Goal: Task Accomplishment & Management: Manage account settings

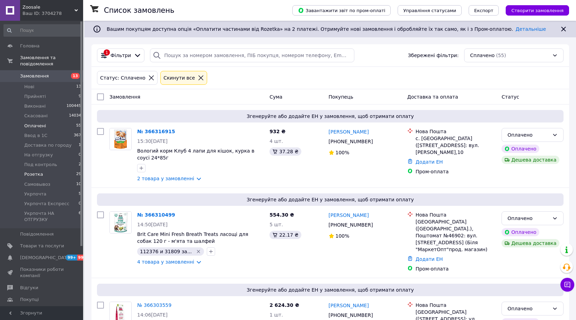
click at [54, 170] on li "Розетка 29" at bounding box center [42, 175] width 85 height 10
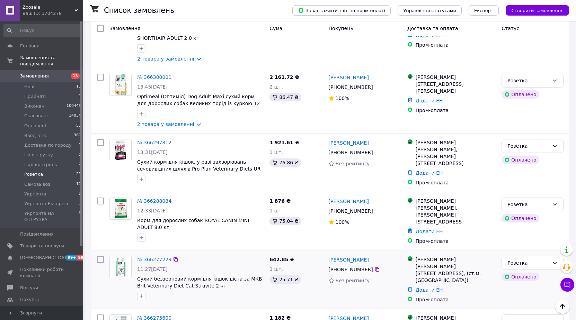
scroll to position [242, 0]
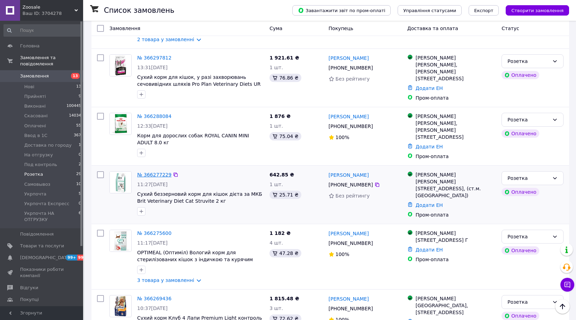
click at [150, 172] on link "№ 366277229" at bounding box center [154, 175] width 34 height 6
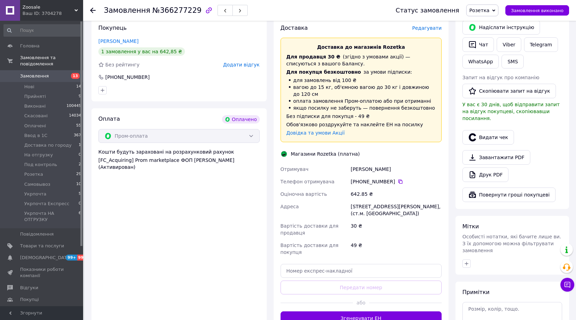
scroll to position [381, 0]
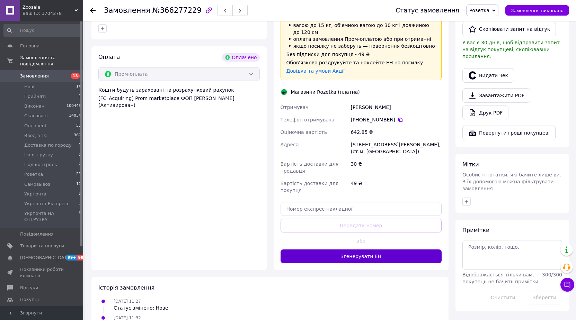
click at [368, 250] on button "Згенерувати ЕН" at bounding box center [360, 257] width 161 height 14
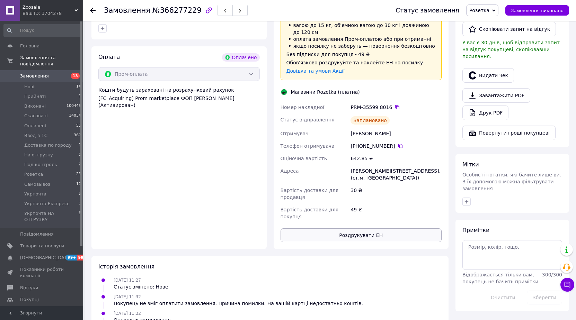
click at [365, 228] on button "Роздрукувати ЕН" at bounding box center [360, 235] width 161 height 14
click at [489, 8] on span "Розетка" at bounding box center [479, 11] width 20 height 6
click at [491, 63] on li "Ввод в 1С" at bounding box center [497, 66] width 62 height 10
click at [94, 12] on icon at bounding box center [93, 11] width 6 height 6
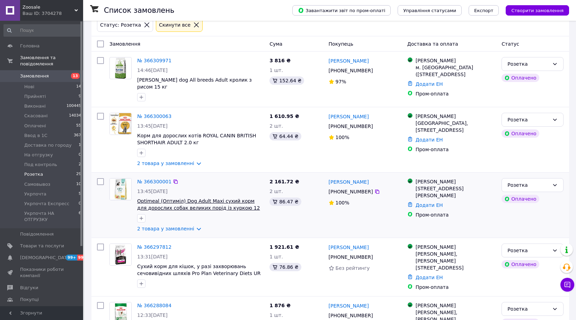
scroll to position [104, 0]
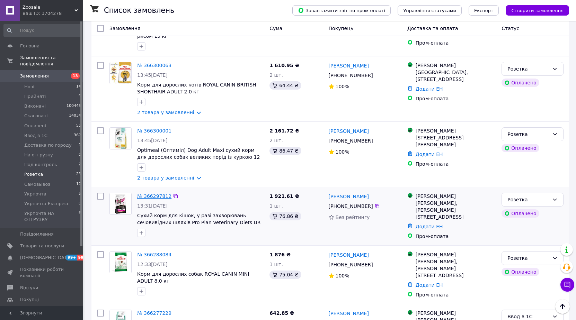
click at [158, 194] on link "№ 366297812" at bounding box center [154, 196] width 34 height 6
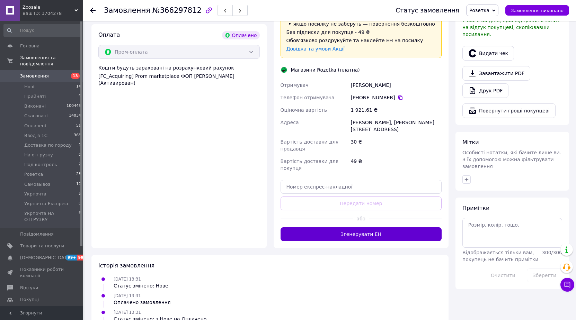
scroll to position [415, 0]
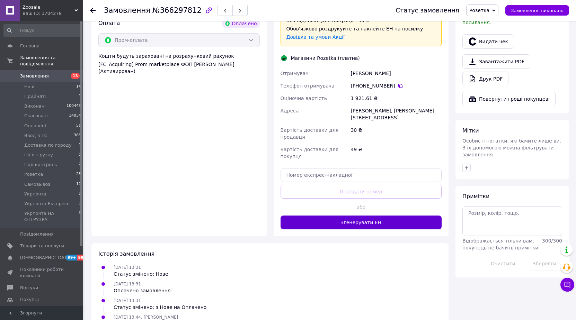
click at [359, 216] on button "Згенерувати ЕН" at bounding box center [360, 223] width 161 height 14
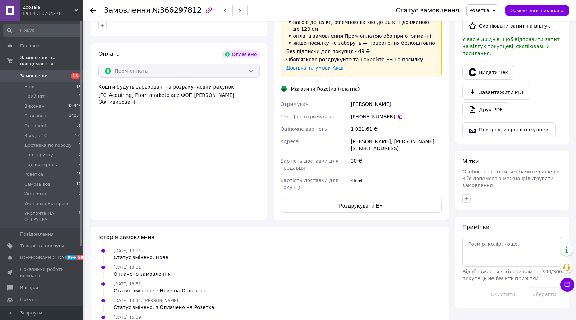
scroll to position [410, 0]
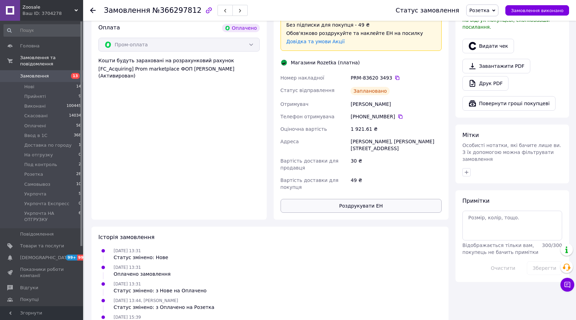
click at [356, 199] on button "Роздрукувати ЕН" at bounding box center [360, 206] width 161 height 14
click at [487, 9] on span "Розетка" at bounding box center [479, 11] width 20 height 6
click at [493, 65] on li "Ввод в 1С" at bounding box center [497, 66] width 62 height 10
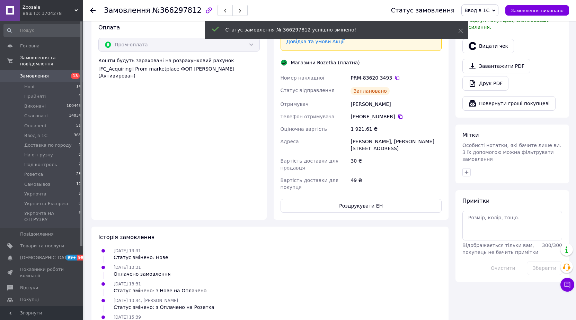
click at [92, 11] on icon at bounding box center [93, 11] width 6 height 6
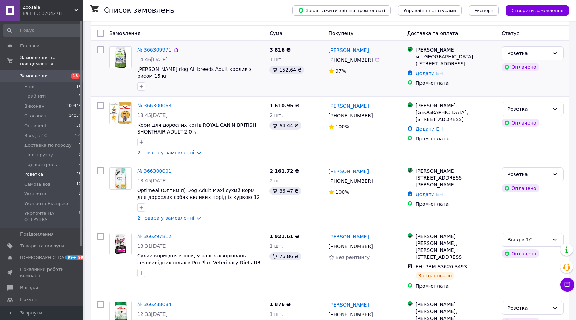
scroll to position [69, 0]
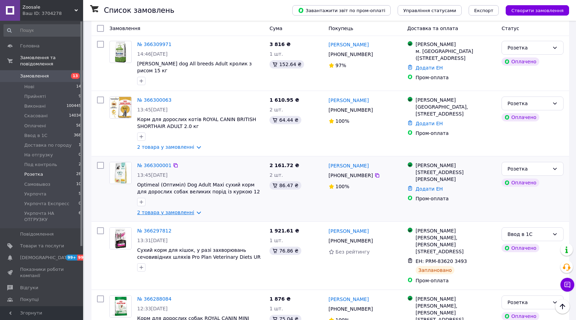
click at [175, 210] on link "2 товара у замовленні" at bounding box center [165, 213] width 57 height 6
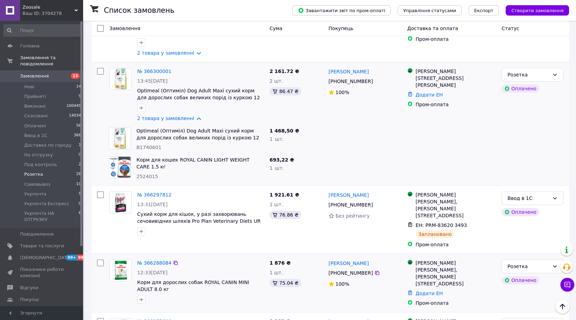
scroll to position [208, 0]
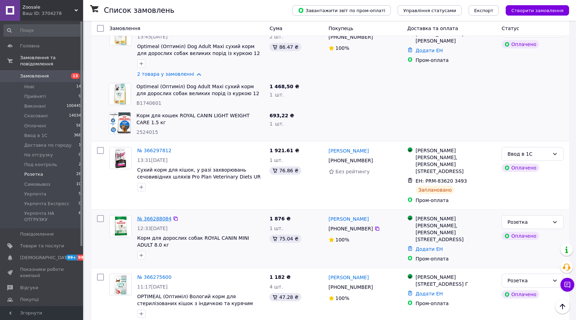
click at [150, 216] on link "№ 366288084" at bounding box center [154, 219] width 34 height 6
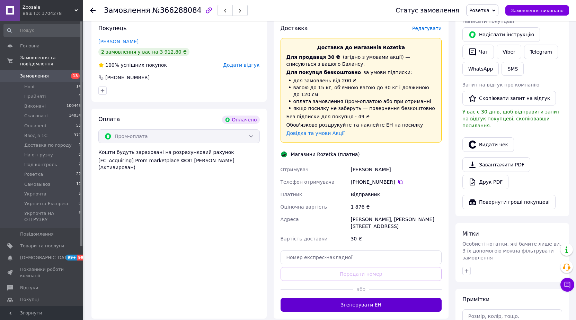
scroll to position [346, 0]
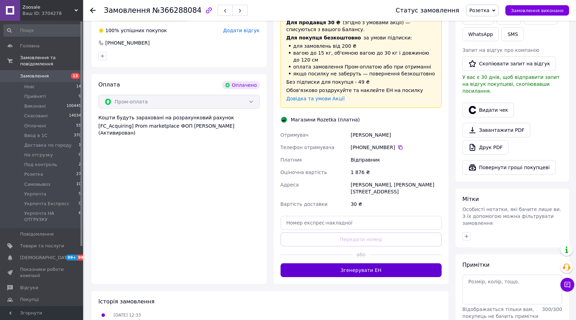
click at [371, 263] on button "Згенерувати ЕН" at bounding box center [360, 270] width 161 height 14
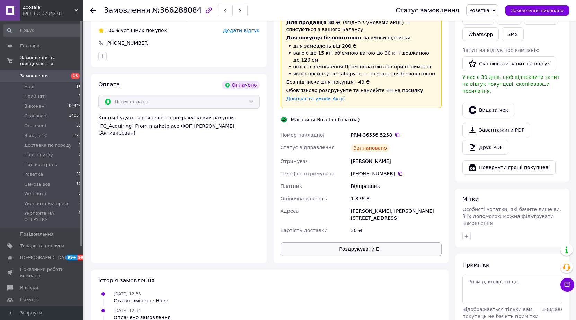
click at [363, 242] on button "Роздрукувати ЕН" at bounding box center [360, 249] width 161 height 14
click at [489, 9] on span "Розетка" at bounding box center [479, 11] width 20 height 6
click at [488, 63] on li "Ввод в 1С" at bounding box center [497, 66] width 62 height 10
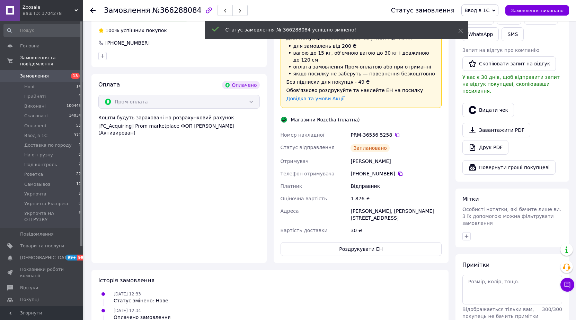
click at [93, 10] on use at bounding box center [93, 11] width 6 height 6
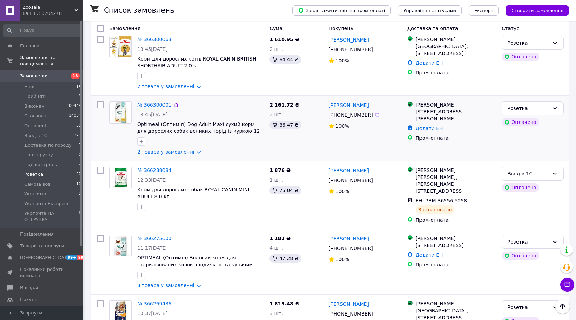
scroll to position [208, 0]
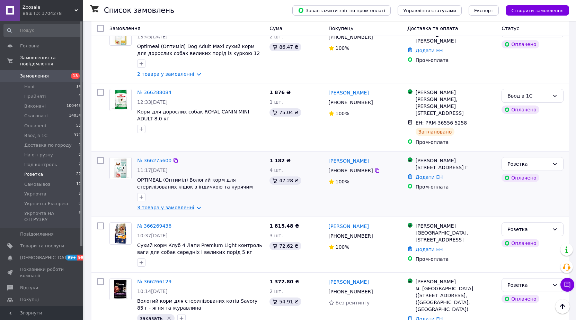
click at [180, 205] on link "3 товара у замовленні" at bounding box center [165, 208] width 57 height 6
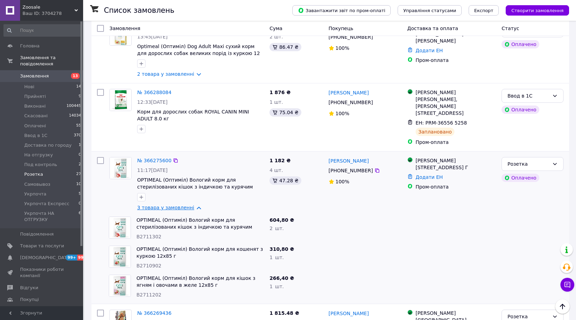
click at [180, 205] on link "3 товара у замовленні" at bounding box center [165, 208] width 57 height 6
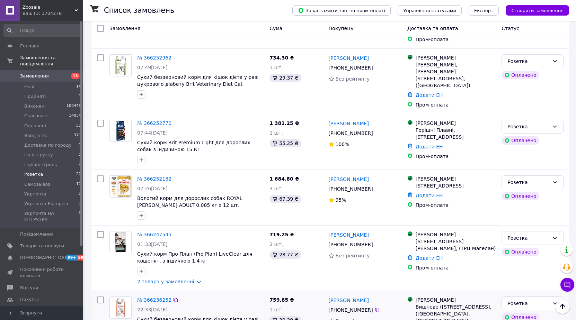
scroll to position [519, 0]
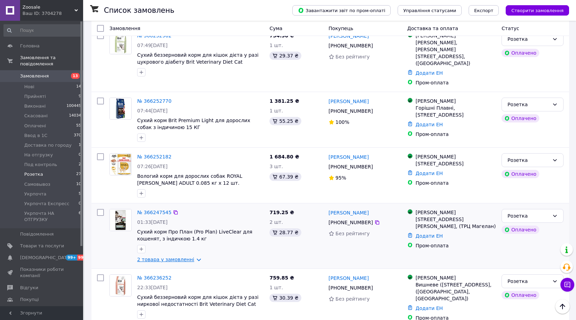
click at [164, 257] on link "2 товара у замовленні" at bounding box center [165, 260] width 57 height 6
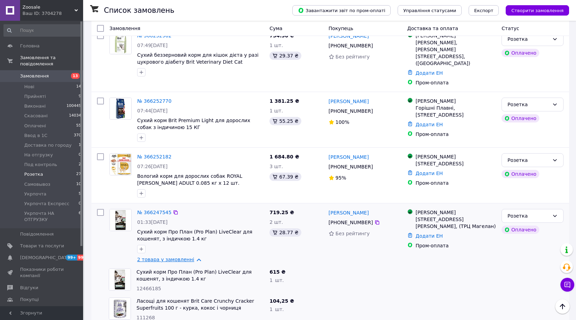
click at [164, 257] on link "2 товара у замовленні" at bounding box center [165, 260] width 57 height 6
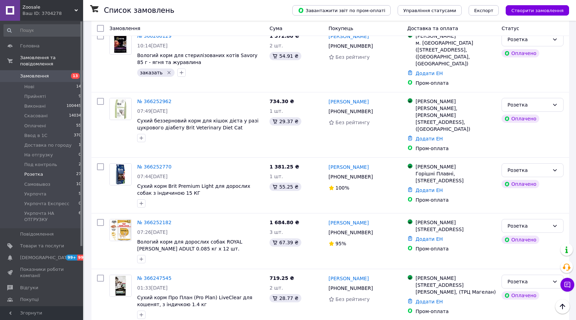
scroll to position [450, 0]
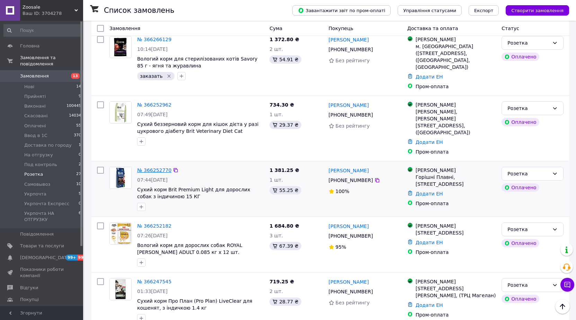
click at [146, 168] on link "№ 366252770" at bounding box center [154, 171] width 34 height 6
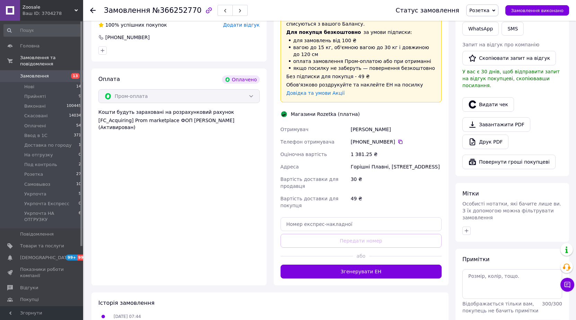
scroll to position [408, 0]
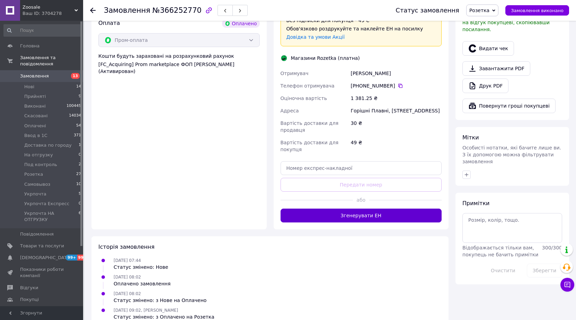
click at [366, 209] on button "Згенерувати ЕН" at bounding box center [360, 216] width 161 height 14
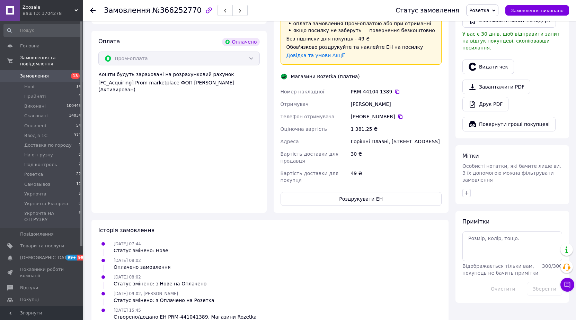
scroll to position [403, 0]
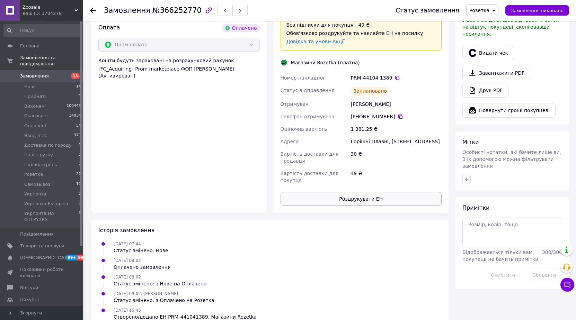
click at [368, 192] on button "Роздрукувати ЕН" at bounding box center [360, 199] width 161 height 14
click at [489, 12] on span "Розетка" at bounding box center [479, 11] width 20 height 6
click at [484, 65] on li "Ввод в 1С" at bounding box center [497, 66] width 62 height 10
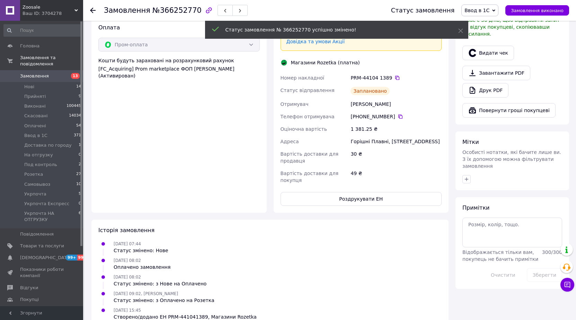
click at [92, 9] on icon at bounding box center [93, 11] width 6 height 6
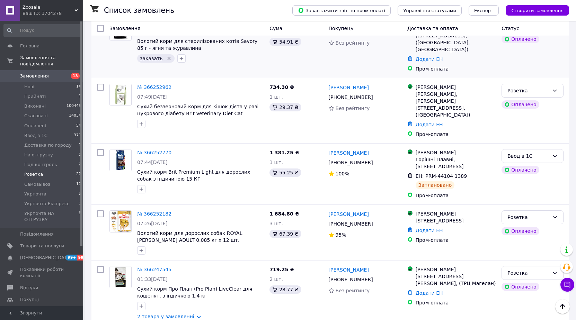
scroll to position [485, 0]
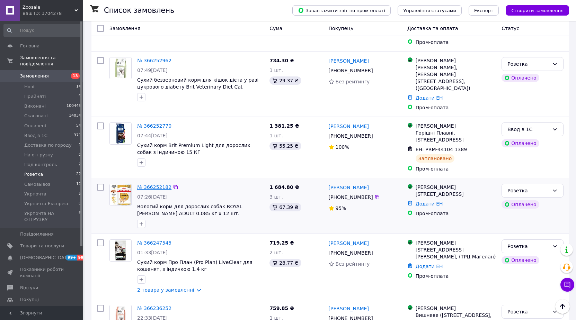
click at [159, 184] on link "№ 366252182" at bounding box center [154, 187] width 34 height 6
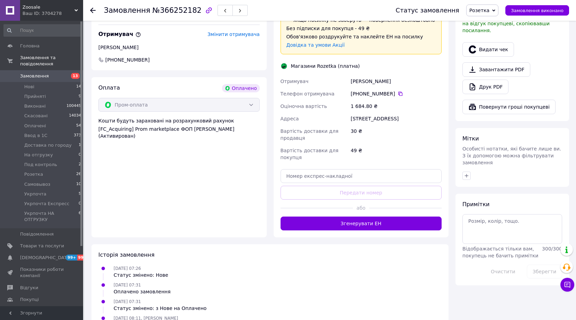
scroll to position [408, 0]
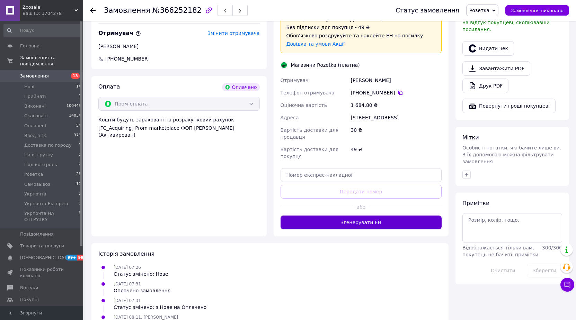
click at [352, 216] on button "Згенерувати ЕН" at bounding box center [360, 223] width 161 height 14
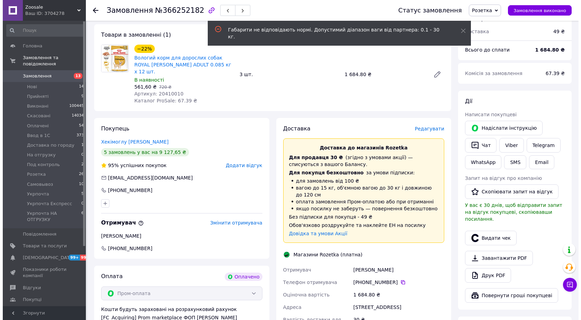
scroll to position [200, 0]
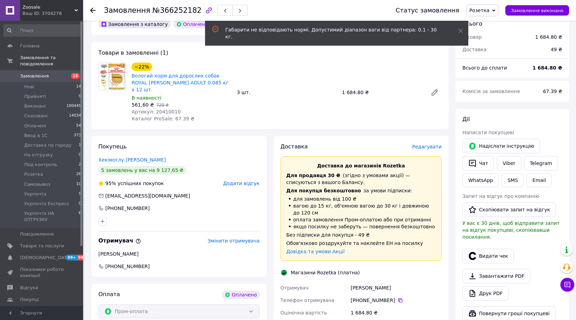
click at [431, 144] on span "Редагувати" at bounding box center [426, 147] width 29 height 6
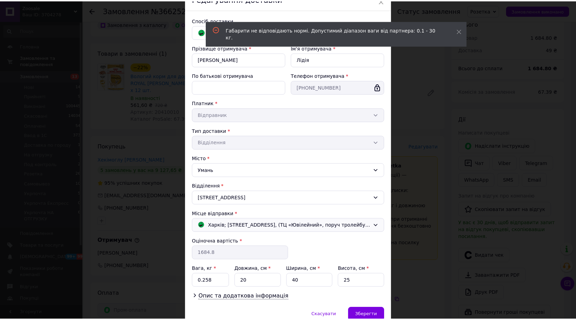
scroll to position [69, 0]
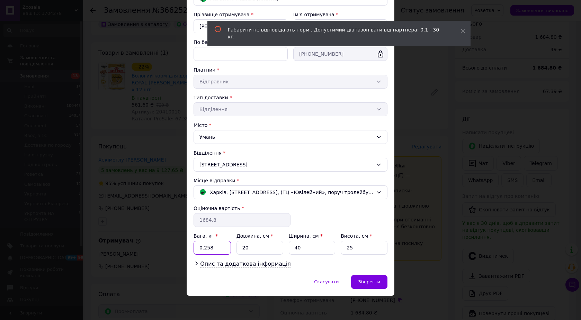
drag, startPoint x: 222, startPoint y: 250, endPoint x: 186, endPoint y: 252, distance: 36.1
click at [185, 252] on div "× Редагування доставки Спосіб доставки Магазини Rozetka (платна) Прізвище отрим…" at bounding box center [290, 160] width 581 height 320
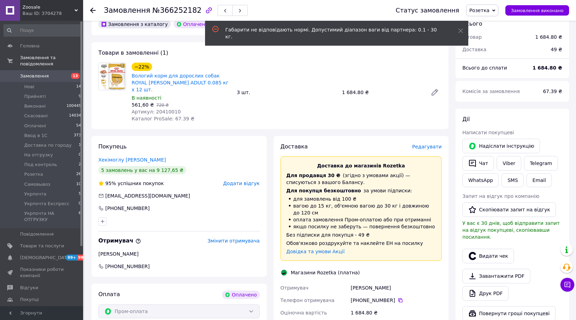
click at [237, 245] on div "Покупець Хекімоглу Валентина 5 замовлень у вас на 9 127,65 ₴ 95% успішних покуп…" at bounding box center [178, 206] width 175 height 141
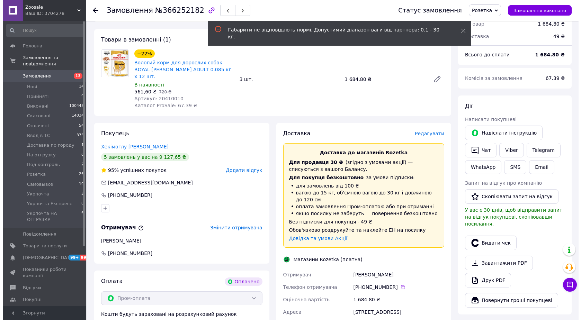
scroll to position [200, 0]
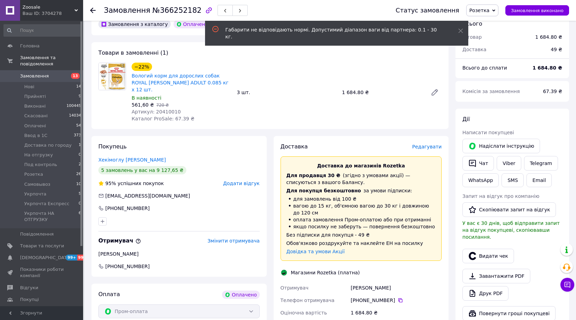
click at [419, 144] on span "Редагувати" at bounding box center [426, 147] width 29 height 6
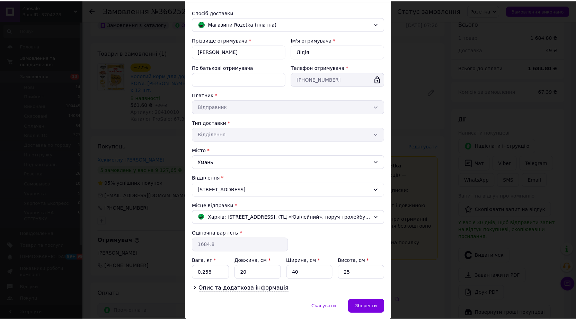
scroll to position [69, 0]
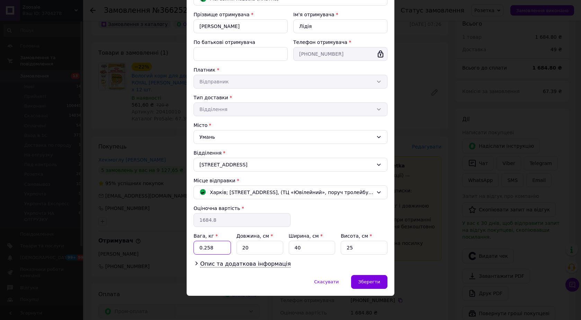
drag, startPoint x: 208, startPoint y: 249, endPoint x: 193, endPoint y: 257, distance: 17.0
click at [193, 257] on div "Прізвище отримувача * Демідова Ім'я отримувача * Лідія По батькові отримувача Т…" at bounding box center [290, 139] width 194 height 257
type input "3"
click at [293, 266] on div "Опис та додаткова інформація" at bounding box center [290, 264] width 194 height 8
click at [367, 283] on span "Зберегти" at bounding box center [369, 281] width 22 height 5
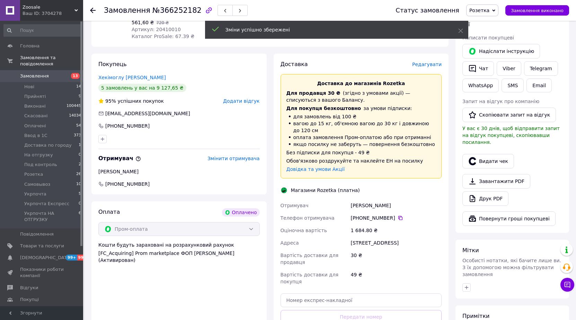
scroll to position [408, 0]
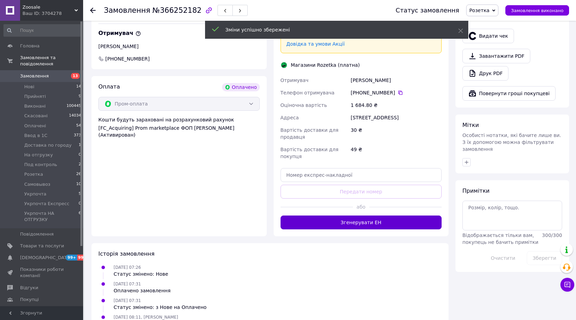
click at [352, 216] on button "Згенерувати ЕН" at bounding box center [360, 223] width 161 height 14
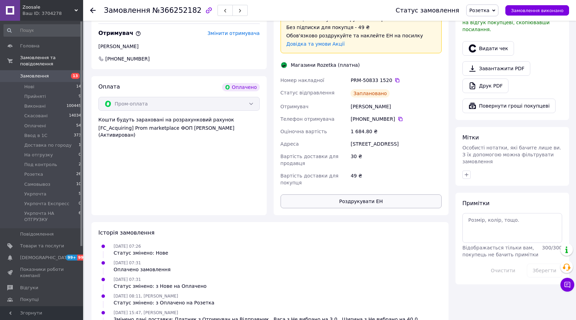
click at [356, 195] on button "Роздрукувати ЕН" at bounding box center [360, 202] width 161 height 14
click at [489, 12] on span "Розетка" at bounding box center [479, 11] width 20 height 6
click at [488, 64] on li "Ввод в 1С" at bounding box center [497, 66] width 62 height 10
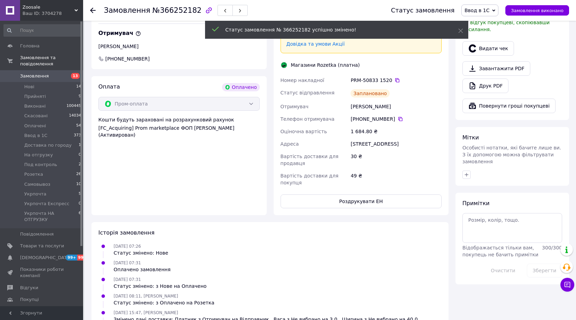
click at [93, 12] on icon at bounding box center [93, 11] width 6 height 6
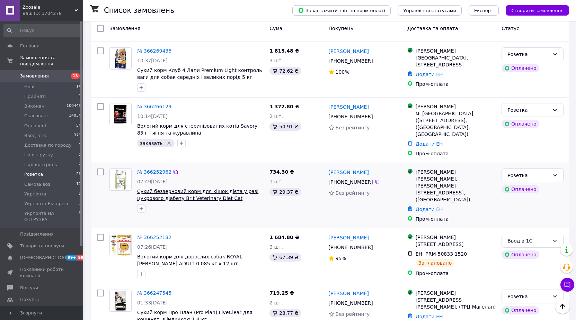
scroll to position [381, 0]
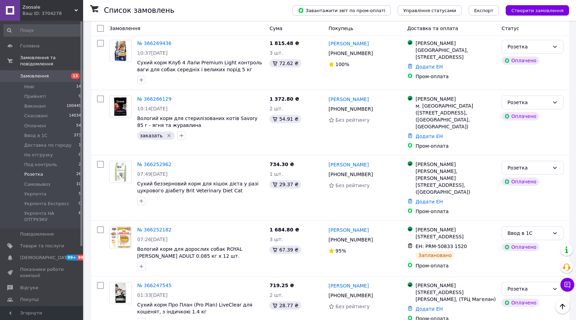
click at [51, 170] on li "Розетка 26" at bounding box center [42, 175] width 85 height 10
click at [153, 162] on link "№ 366252962" at bounding box center [154, 165] width 34 height 6
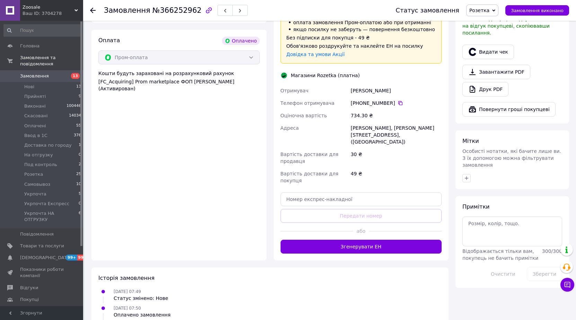
scroll to position [415, 0]
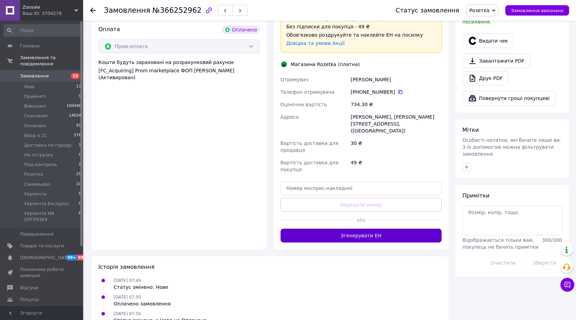
click at [375, 229] on button "Згенерувати ЕН" at bounding box center [360, 236] width 161 height 14
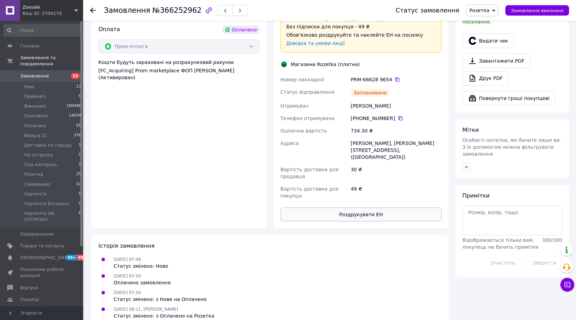
click at [362, 208] on button "Роздрукувати ЕН" at bounding box center [360, 215] width 161 height 14
click at [484, 10] on span "Розетка" at bounding box center [479, 11] width 20 height 6
click at [488, 64] on li "Ввод в 1С" at bounding box center [497, 66] width 62 height 10
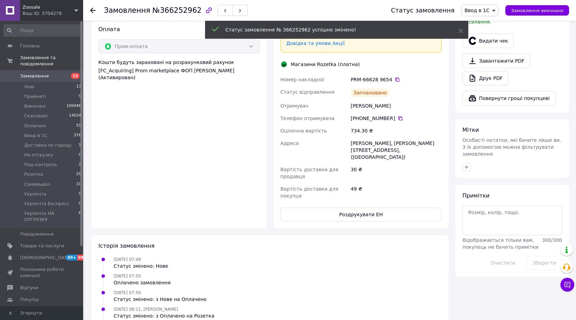
click at [92, 11] on icon at bounding box center [93, 11] width 6 height 6
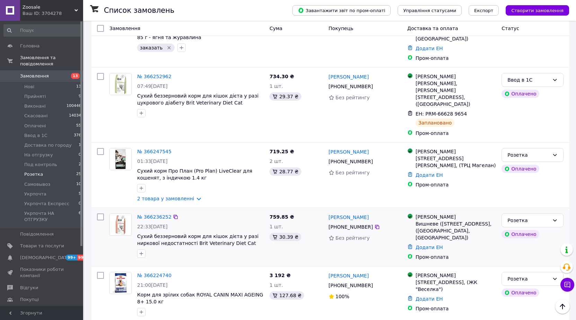
scroll to position [485, 0]
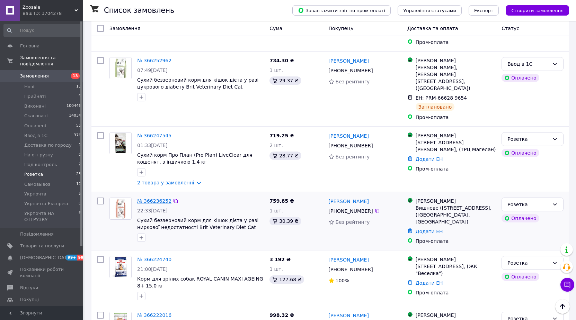
click at [154, 198] on link "№ 366236252" at bounding box center [154, 201] width 34 height 6
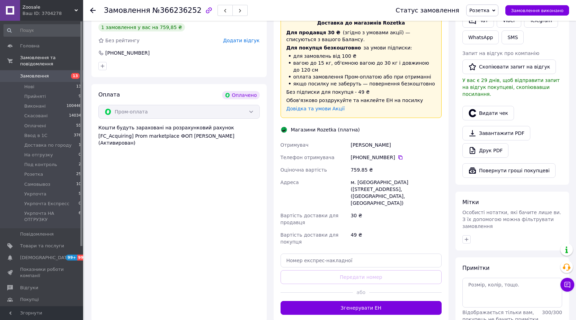
scroll to position [346, 0]
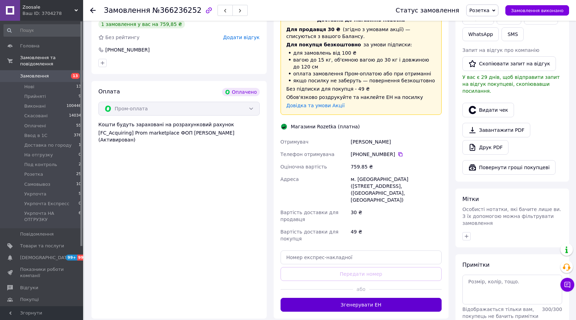
click at [379, 298] on button "Згенерувати ЕН" at bounding box center [360, 305] width 161 height 14
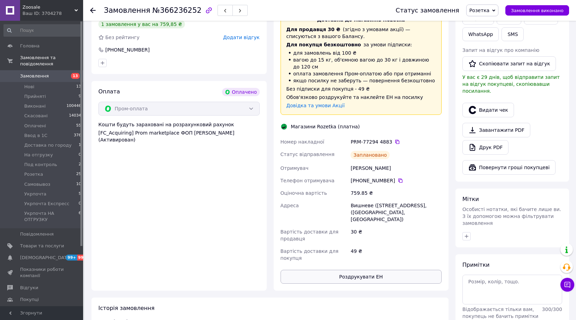
click at [361, 270] on button "Роздрукувати ЕН" at bounding box center [360, 277] width 161 height 14
click at [481, 11] on span "Розетка" at bounding box center [479, 11] width 20 height 6
click at [486, 64] on li "Ввод в 1С" at bounding box center [497, 66] width 62 height 10
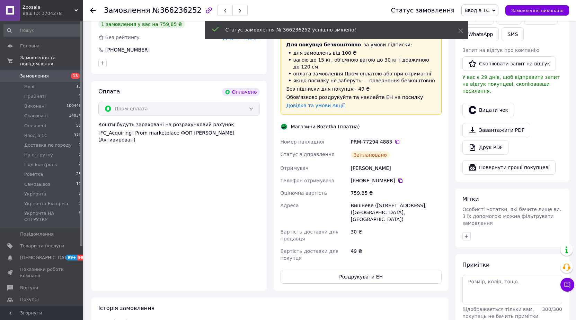
click at [93, 10] on icon at bounding box center [93, 11] width 6 height 6
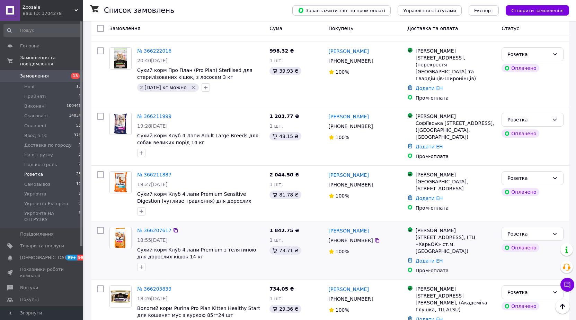
scroll to position [762, 0]
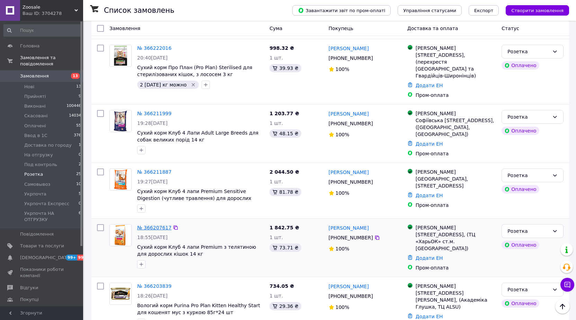
click at [147, 225] on link "№ 366207617" at bounding box center [154, 228] width 34 height 6
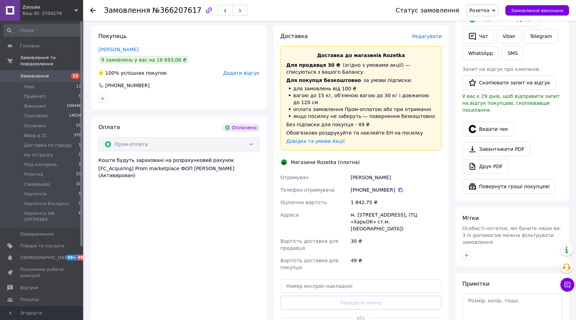
scroll to position [345, 0]
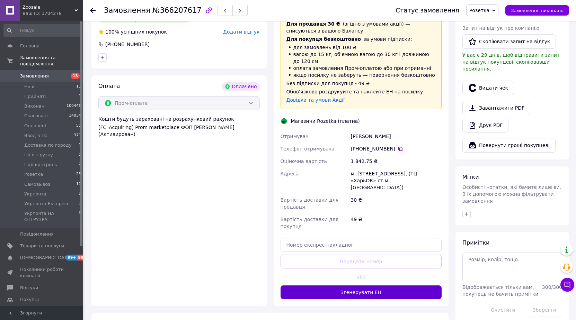
click at [371, 286] on button "Згенерувати ЕН" at bounding box center [360, 293] width 161 height 14
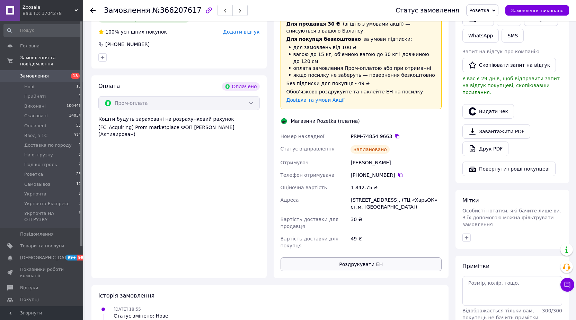
click at [349, 258] on button "Роздрукувати ЕН" at bounding box center [360, 265] width 161 height 14
click at [486, 10] on span "Розетка" at bounding box center [479, 11] width 20 height 6
click at [487, 64] on li "Ввод в 1С" at bounding box center [497, 66] width 62 height 10
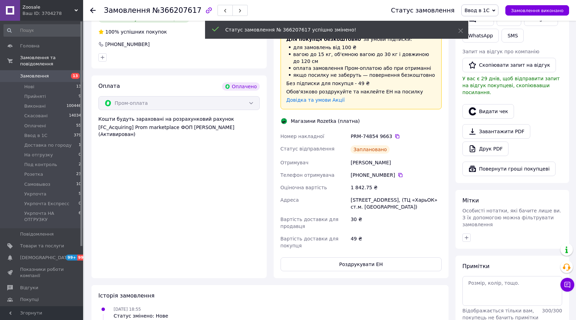
click at [93, 10] on use at bounding box center [93, 11] width 6 height 6
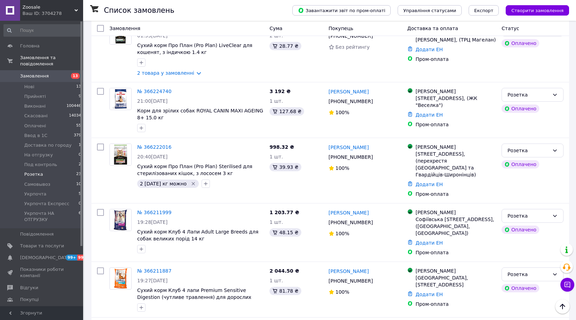
scroll to position [588, 0]
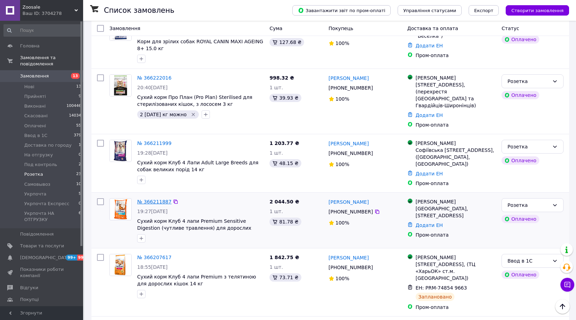
click at [151, 199] on link "№ 366211887" at bounding box center [154, 202] width 34 height 6
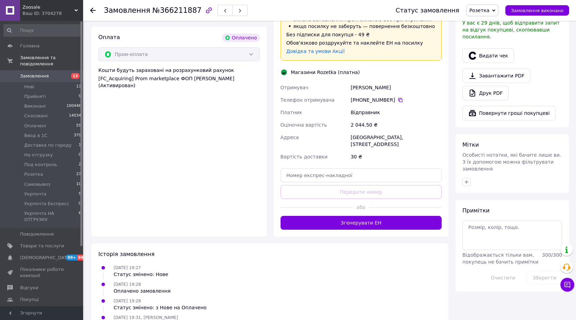
scroll to position [401, 0]
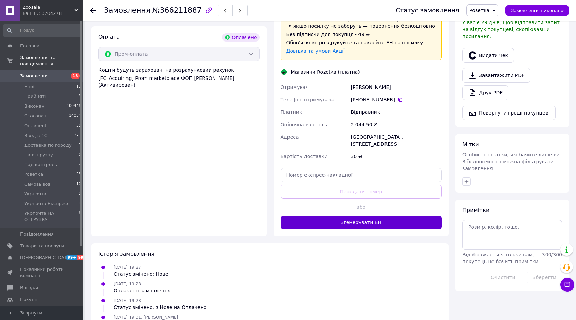
click at [364, 216] on button "Згенерувати ЕН" at bounding box center [360, 223] width 161 height 14
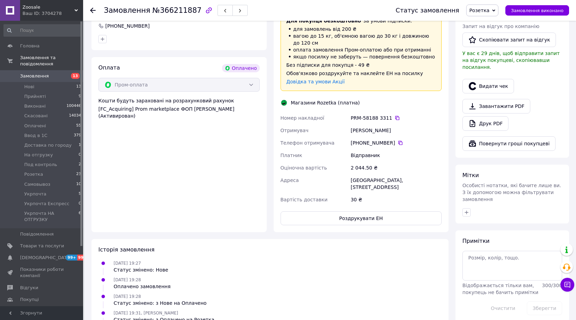
scroll to position [396, 0]
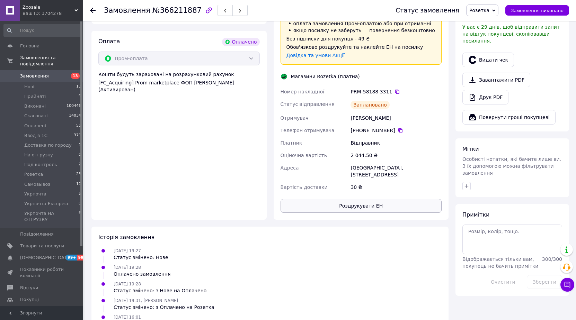
click at [344, 199] on button "Роздрукувати ЕН" at bounding box center [360, 206] width 161 height 14
click at [489, 9] on span "Розетка" at bounding box center [479, 11] width 20 height 6
click at [488, 65] on li "Ввод в 1С" at bounding box center [497, 66] width 62 height 10
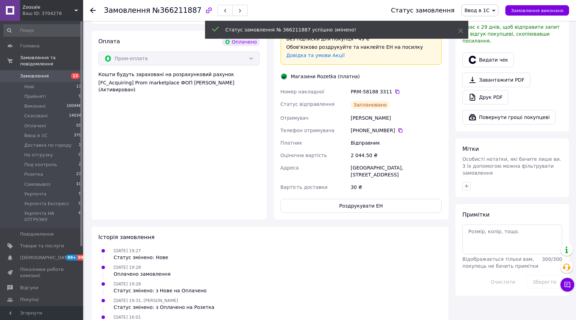
click at [93, 9] on icon at bounding box center [93, 11] width 6 height 6
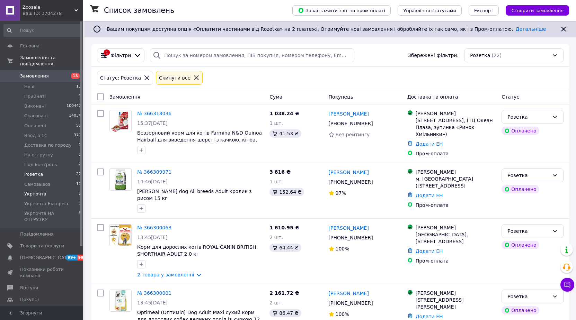
click at [35, 191] on span "Укрпочта" at bounding box center [35, 194] width 22 height 6
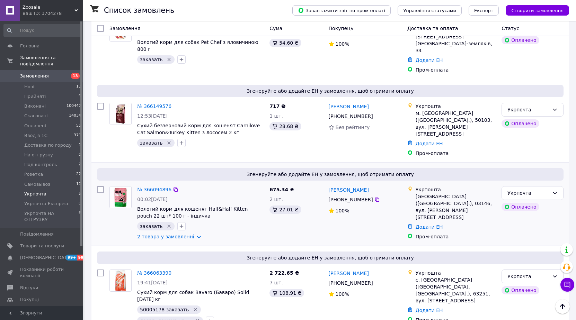
scroll to position [19, 0]
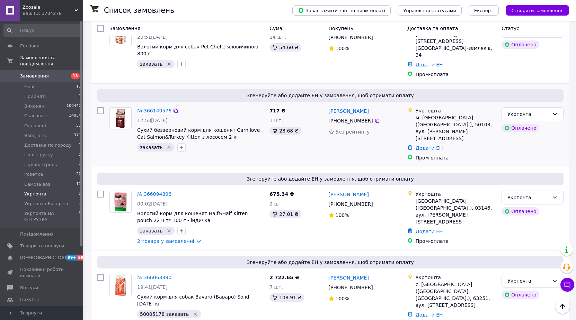
scroll to position [192, 0]
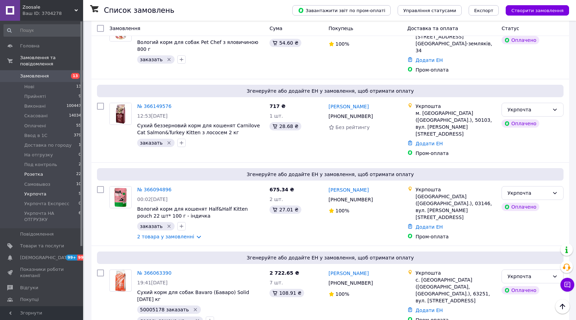
click at [48, 171] on li "Розетка 22" at bounding box center [42, 175] width 85 height 10
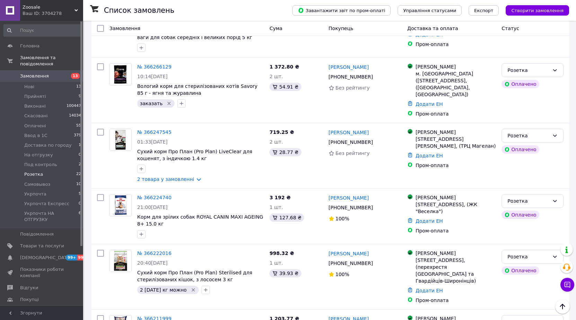
scroll to position [415, 0]
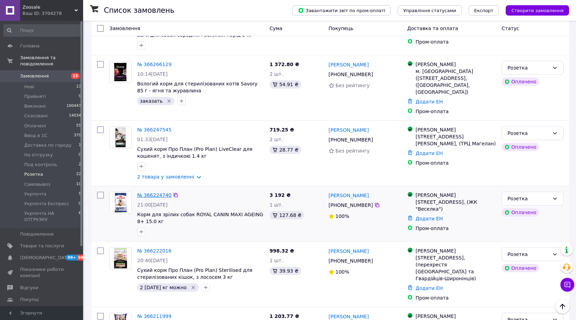
click at [157, 192] on link "№ 366224740" at bounding box center [154, 195] width 34 height 6
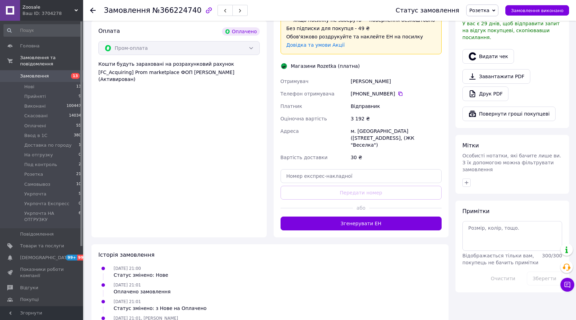
scroll to position [401, 0]
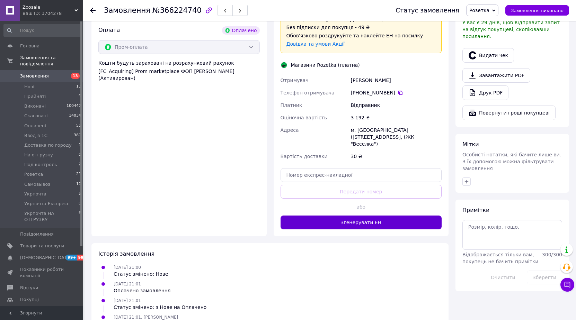
click at [363, 216] on button "Згенерувати ЕН" at bounding box center [360, 223] width 161 height 14
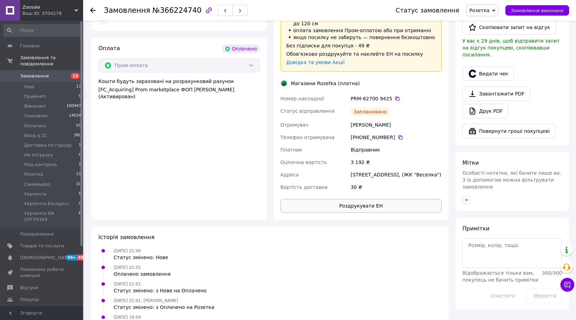
scroll to position [396, 0]
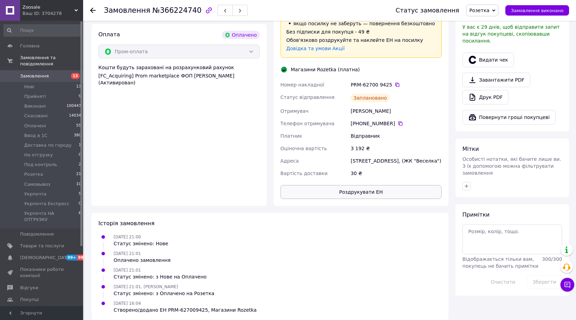
click at [354, 190] on button "Роздрукувати ЕН" at bounding box center [360, 192] width 161 height 14
click at [489, 11] on span "Розетка" at bounding box center [479, 11] width 20 height 6
click at [489, 66] on li "Ввод в 1С" at bounding box center [497, 66] width 62 height 10
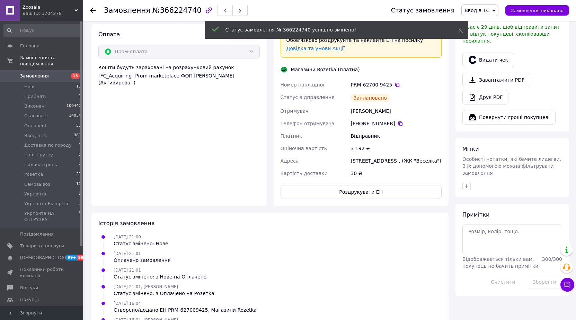
click at [91, 11] on use at bounding box center [93, 11] width 6 height 6
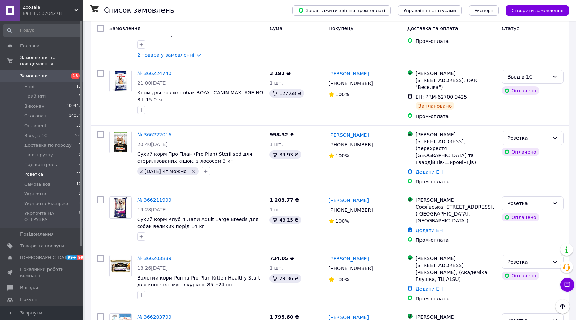
scroll to position [554, 0]
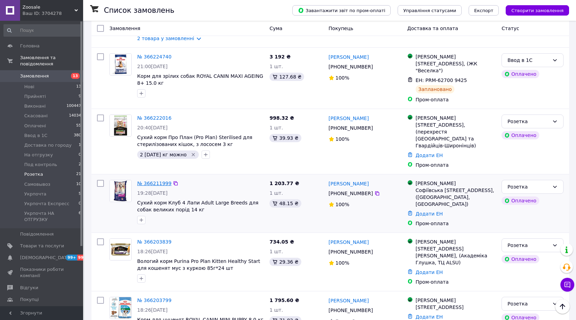
click at [156, 181] on link "№ 366211999" at bounding box center [154, 184] width 34 height 6
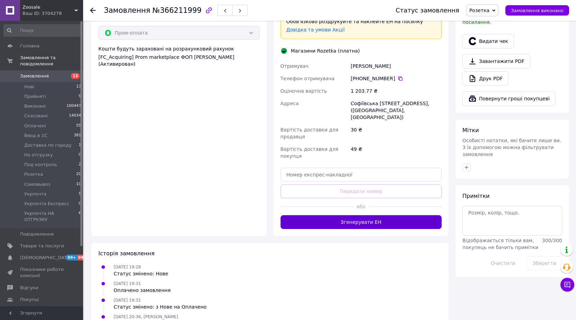
scroll to position [422, 0]
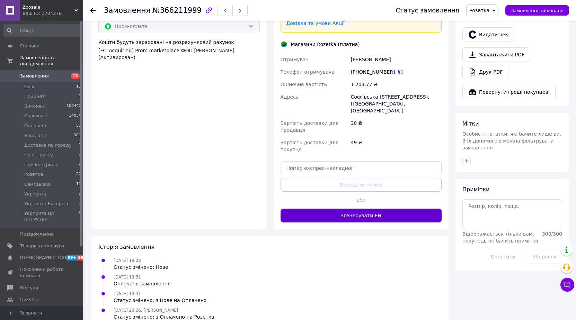
click at [371, 209] on button "Згенерувати ЕН" at bounding box center [360, 216] width 161 height 14
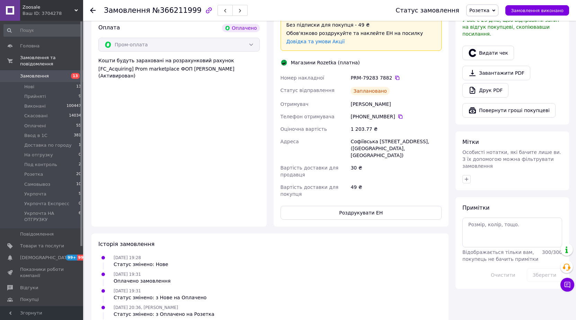
scroll to position [417, 0]
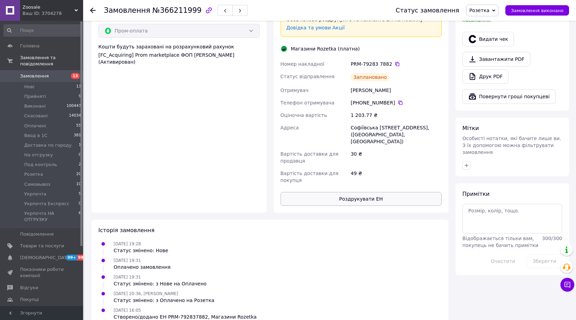
click at [364, 192] on button "Роздрукувати ЕН" at bounding box center [360, 199] width 161 height 14
click at [486, 10] on span "Розетка" at bounding box center [479, 11] width 20 height 6
click at [486, 64] on li "Ввод в 1С" at bounding box center [497, 66] width 62 height 10
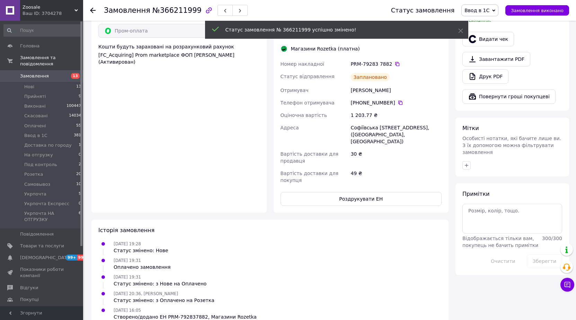
click at [94, 11] on use at bounding box center [93, 11] width 6 height 6
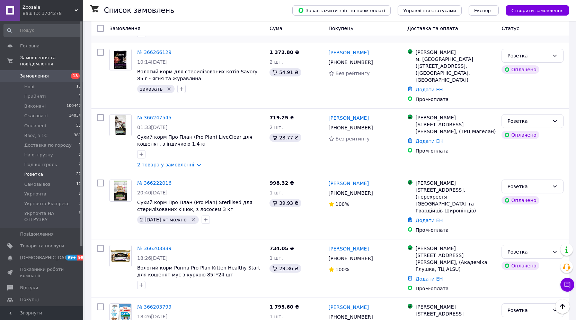
scroll to position [450, 0]
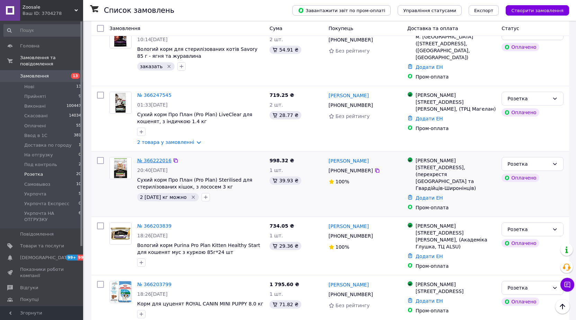
click at [153, 158] on link "№ 366222016" at bounding box center [154, 161] width 34 height 6
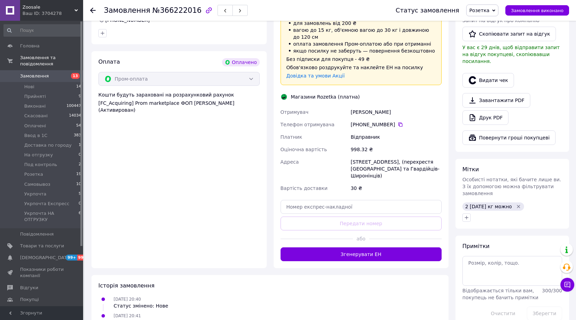
scroll to position [415, 0]
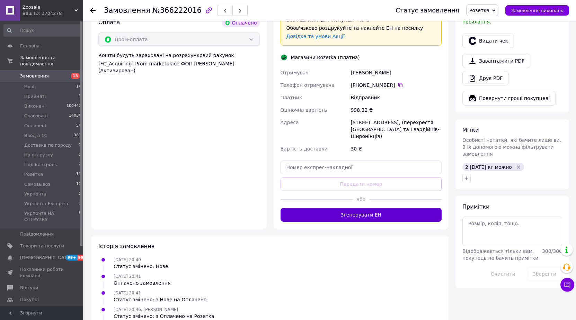
click at [379, 208] on button "Згенерувати ЕН" at bounding box center [360, 215] width 161 height 14
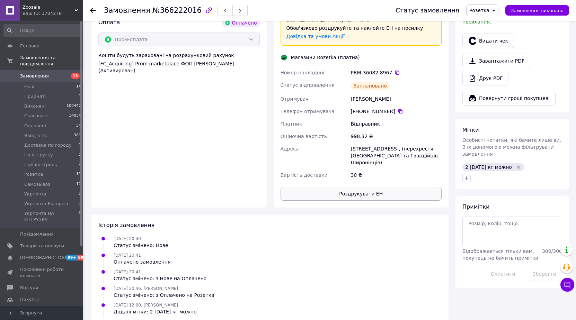
click at [376, 187] on button "Роздрукувати ЕН" at bounding box center [360, 194] width 161 height 14
click at [488, 11] on span "Розетка" at bounding box center [479, 11] width 20 height 6
click at [489, 65] on li "Ввод в 1С" at bounding box center [497, 66] width 62 height 10
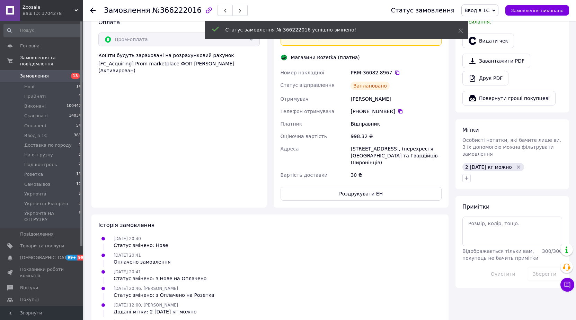
click at [93, 10] on use at bounding box center [93, 11] width 6 height 6
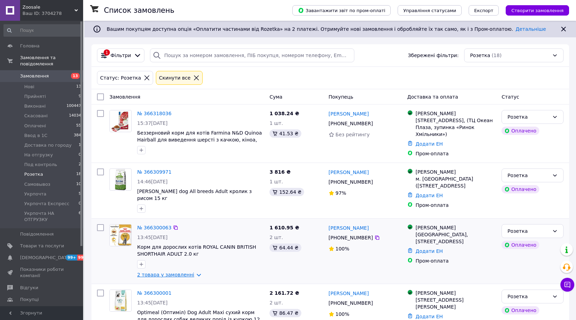
click at [170, 273] on link "2 товара у замовленні" at bounding box center [165, 275] width 57 height 6
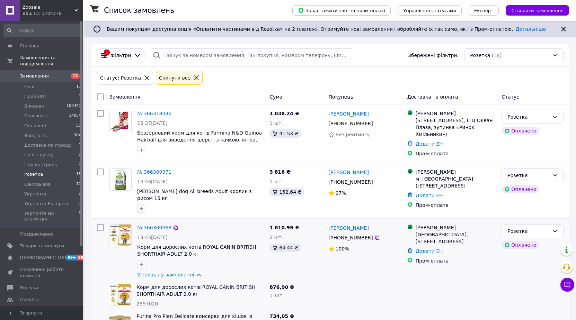
scroll to position [104, 0]
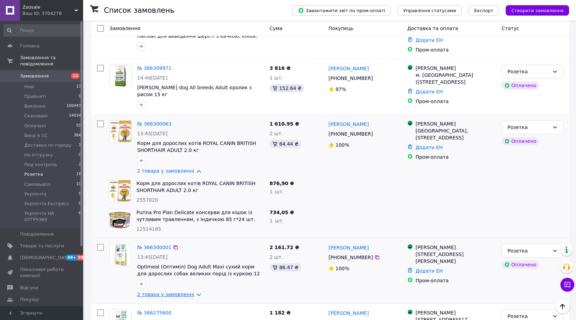
click at [144, 292] on link "2 товара у замовленні" at bounding box center [165, 295] width 57 height 6
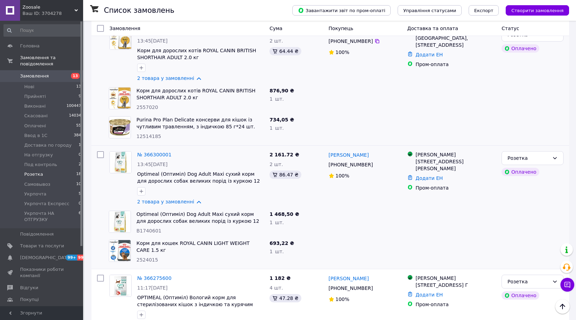
scroll to position [173, 0]
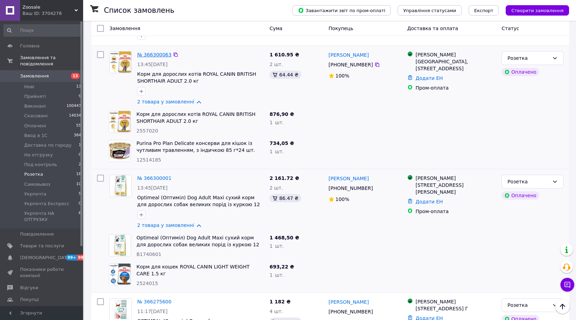
click at [158, 52] on link "№ 366300063" at bounding box center [154, 55] width 34 height 6
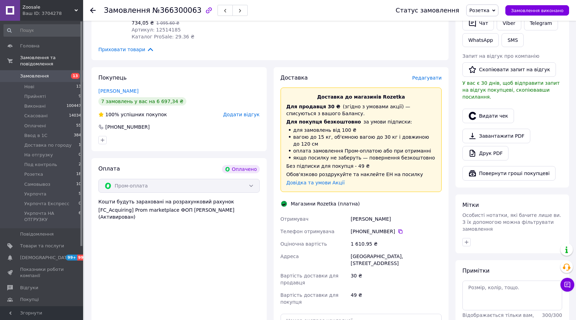
scroll to position [476, 0]
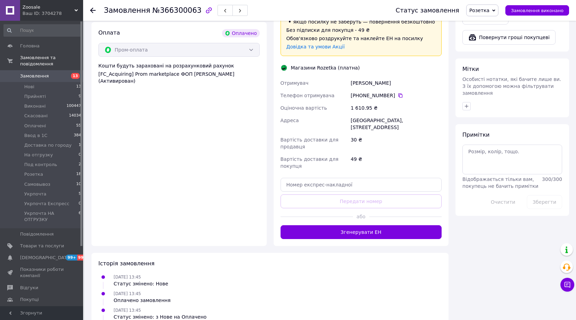
click at [398, 225] on button "Згенерувати ЕН" at bounding box center [360, 232] width 161 height 14
click at [489, 12] on span "Розетка" at bounding box center [479, 11] width 20 height 6
click at [480, 64] on li "Ввод в 1С" at bounding box center [497, 66] width 62 height 10
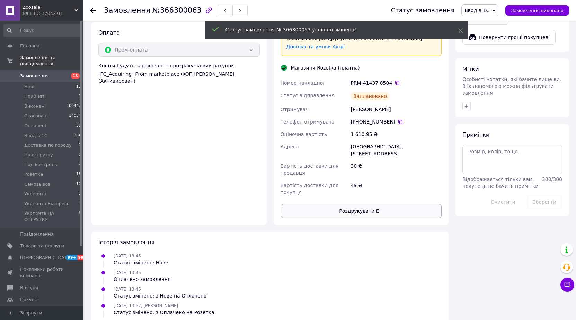
click at [379, 204] on button "Роздрукувати ЕН" at bounding box center [360, 211] width 161 height 14
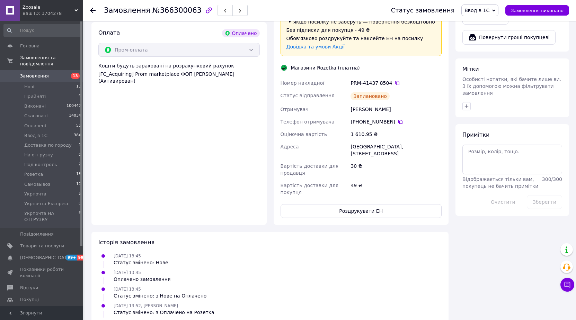
click at [93, 10] on icon at bounding box center [93, 11] width 6 height 6
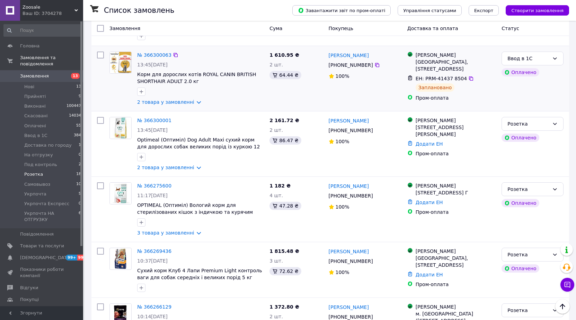
scroll to position [173, 0]
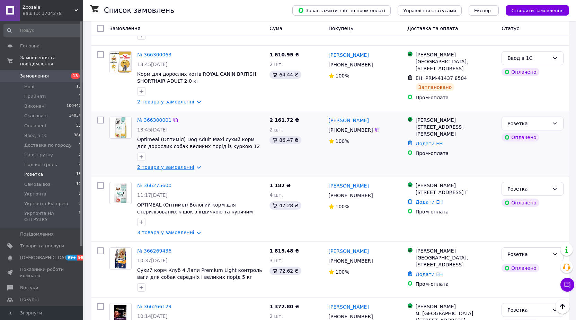
click at [177, 164] on link "2 товара у замовленні" at bounding box center [165, 167] width 57 height 6
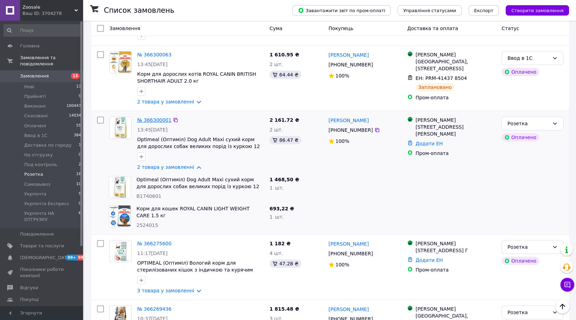
click at [153, 117] on link "№ 366300001" at bounding box center [154, 120] width 34 height 6
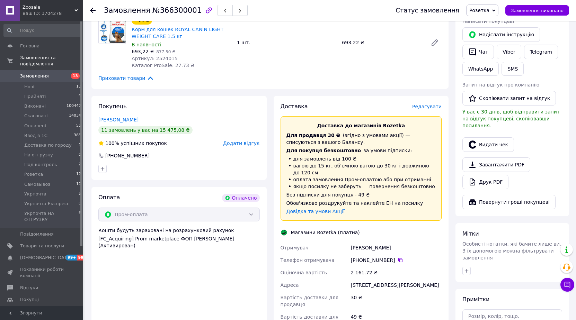
scroll to position [450, 0]
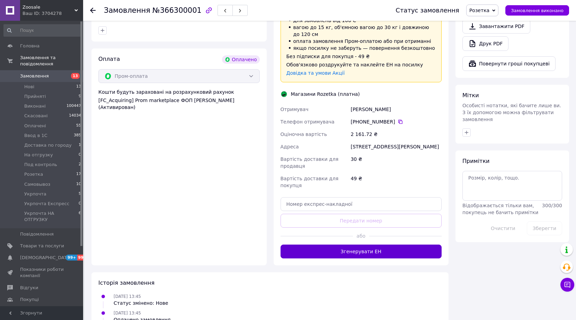
drag, startPoint x: 378, startPoint y: 238, endPoint x: 380, endPoint y: 233, distance: 5.6
click at [380, 245] on button "Згенерувати ЕН" at bounding box center [360, 252] width 161 height 14
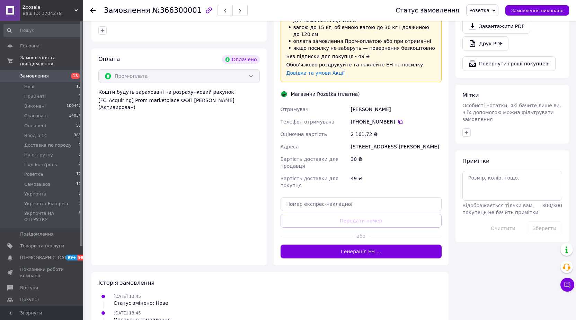
click at [487, 9] on span "Розетка" at bounding box center [479, 11] width 20 height 6
click at [484, 61] on li "Ввод в 1С" at bounding box center [497, 66] width 62 height 10
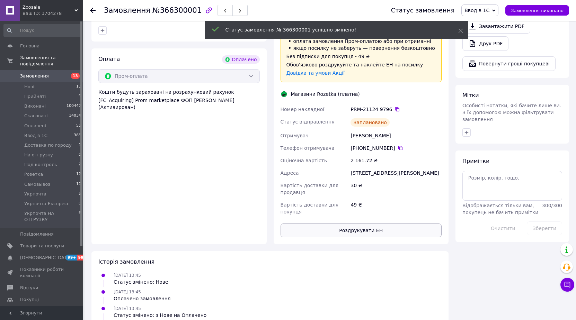
click at [385, 224] on button "Роздрукувати ЕН" at bounding box center [360, 231] width 161 height 14
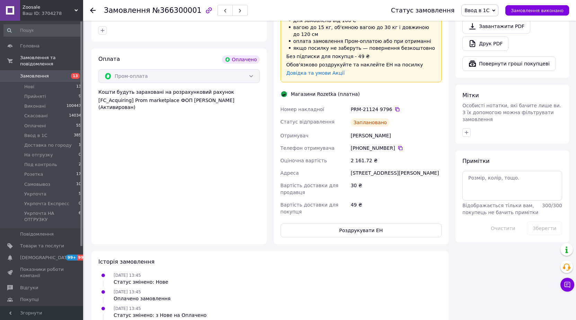
click at [92, 9] on icon at bounding box center [93, 11] width 6 height 6
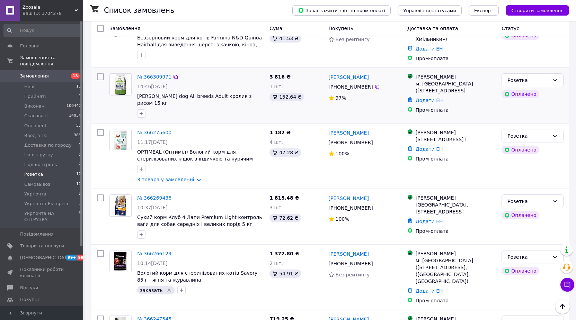
scroll to position [138, 0]
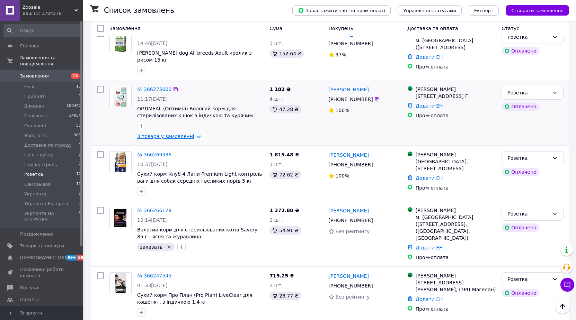
click at [160, 134] on link "3 товара у замовленні" at bounding box center [165, 137] width 57 height 6
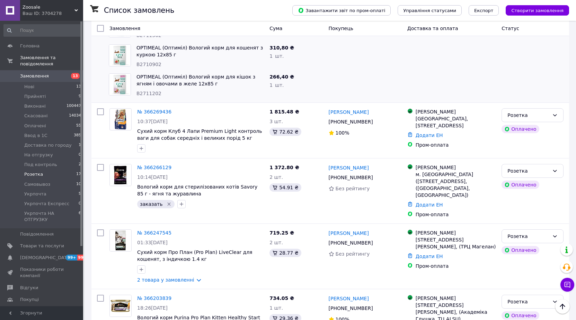
scroll to position [346, 0]
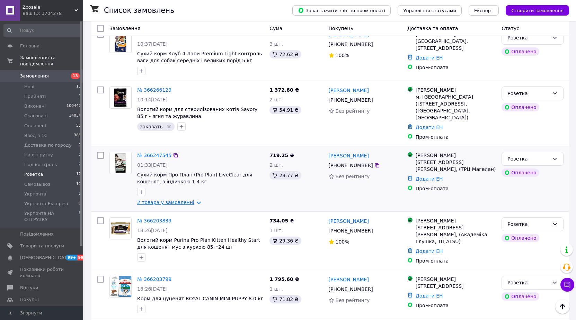
click at [176, 200] on link "2 товара у замовленні" at bounding box center [165, 203] width 57 height 6
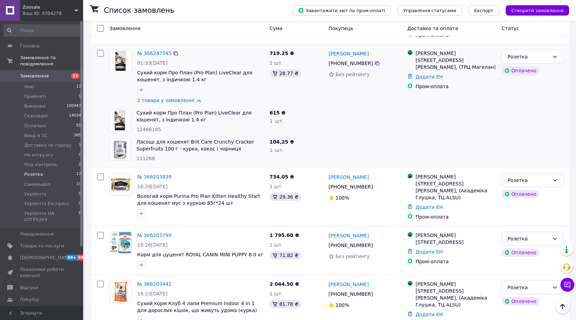
scroll to position [450, 0]
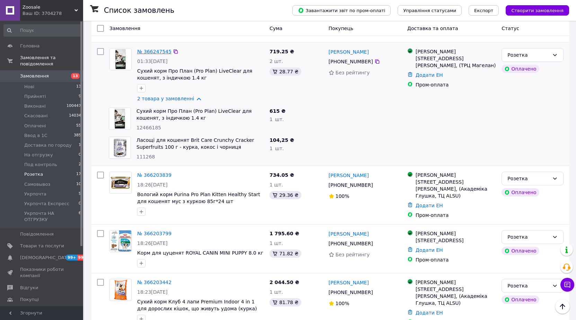
click at [156, 49] on link "№ 366247545" at bounding box center [154, 52] width 34 height 6
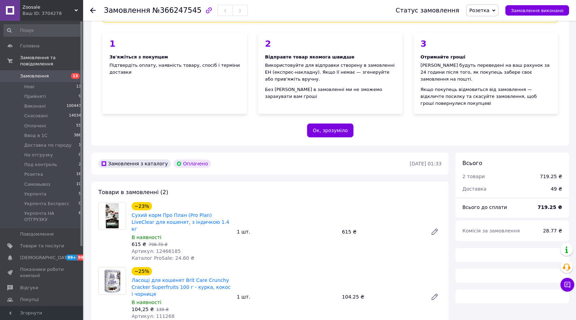
scroll to position [173, 0]
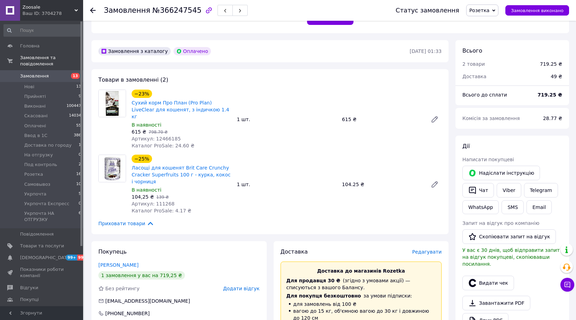
click at [92, 10] on use at bounding box center [93, 11] width 6 height 6
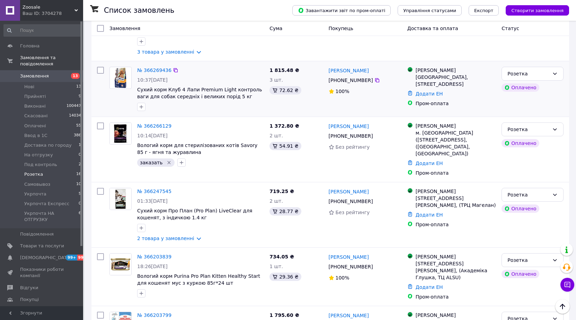
scroll to position [277, 0]
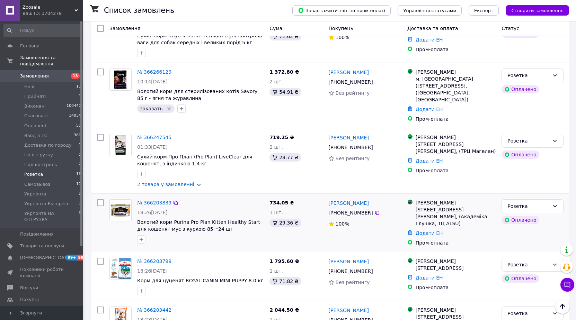
click at [152, 200] on link "№ 366203839" at bounding box center [154, 203] width 34 height 6
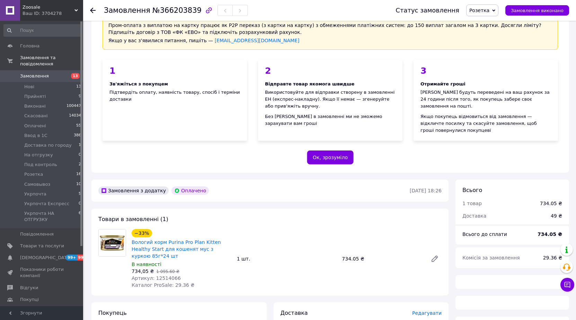
scroll to position [69, 0]
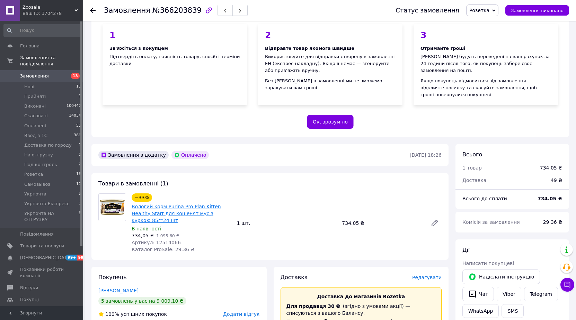
click at [154, 205] on link "Вологий корм Purina Pro Plan Kitten Healthy Start для кошенят мус з куркою 85г*…" at bounding box center [176, 213] width 89 height 19
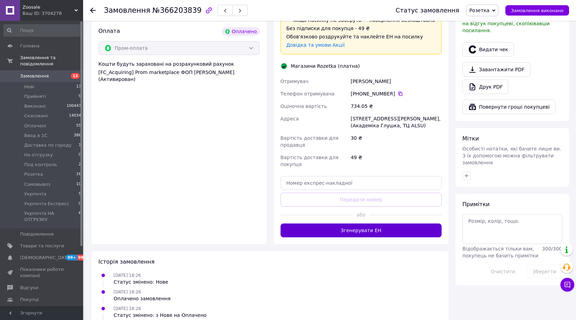
scroll to position [415, 0]
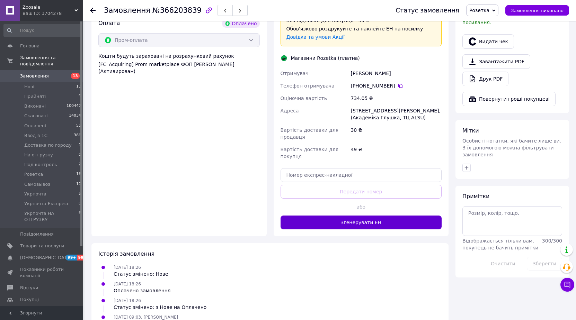
click at [390, 216] on button "Згенерувати ЕН" at bounding box center [360, 223] width 161 height 14
click at [409, 216] on button "Генерація ЕН ..." at bounding box center [360, 223] width 161 height 14
click at [482, 10] on span "Розетка" at bounding box center [479, 11] width 20 height 6
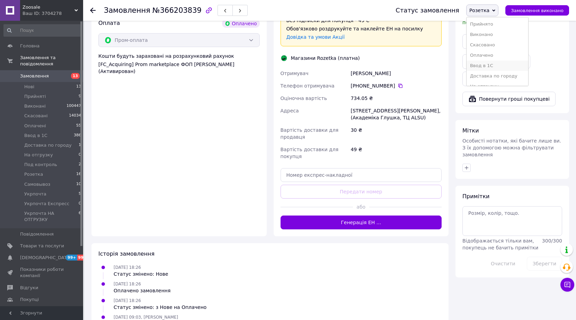
click at [483, 68] on li "Ввод в 1С" at bounding box center [497, 66] width 62 height 10
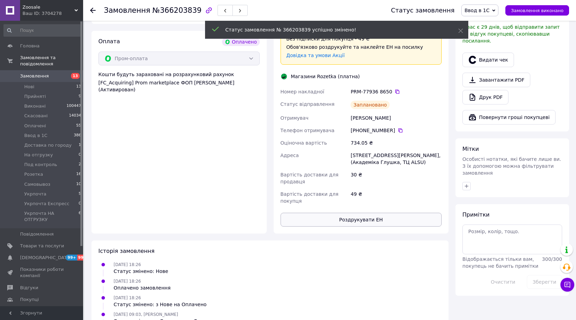
scroll to position [410, 0]
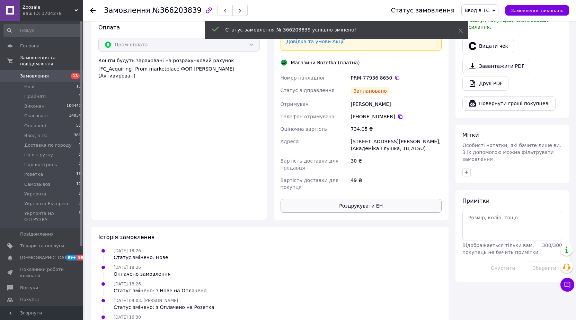
click at [394, 199] on button "Роздрукувати ЕН" at bounding box center [360, 206] width 161 height 14
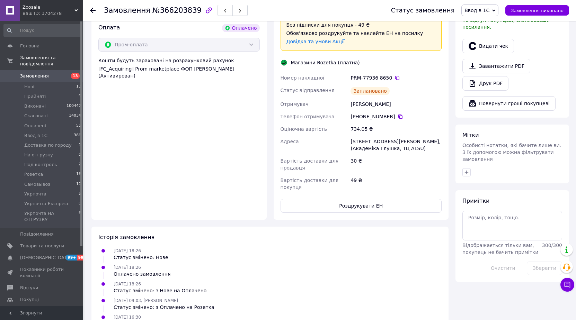
click at [92, 9] on use at bounding box center [93, 11] width 6 height 6
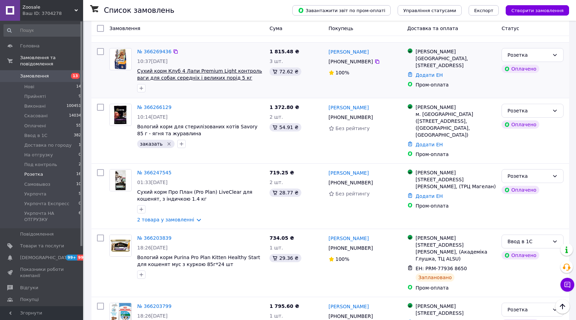
scroll to position [242, 0]
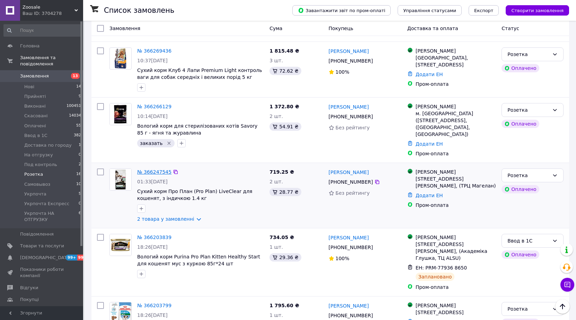
click at [157, 169] on link "№ 366247545" at bounding box center [154, 172] width 34 height 6
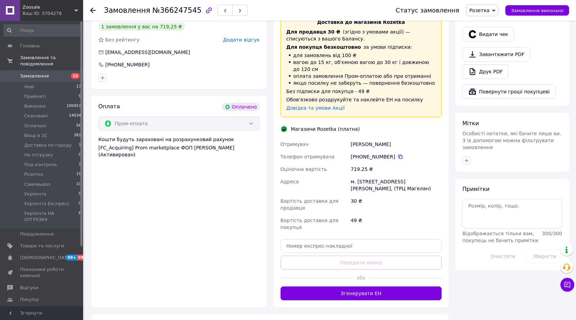
scroll to position [476, 0]
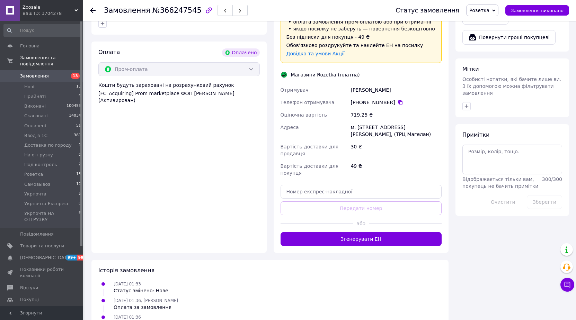
click at [386, 215] on div at bounding box center [405, 223] width 72 height 17
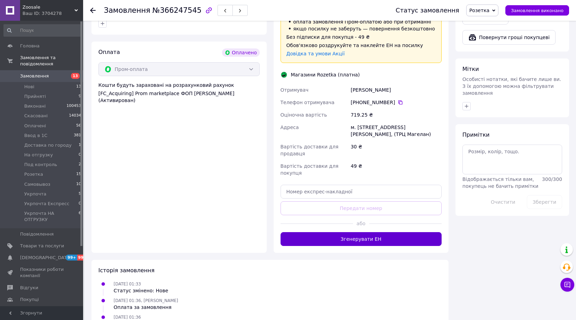
click at [381, 232] on button "Згенерувати ЕН" at bounding box center [360, 239] width 161 height 14
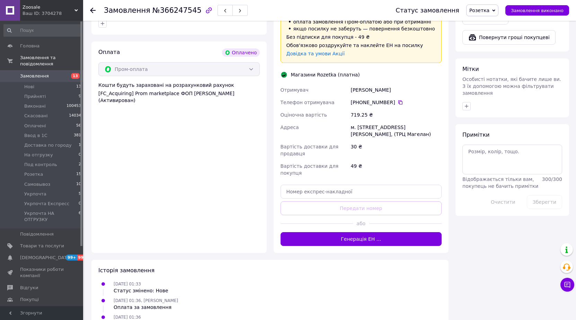
click at [483, 12] on span "Розетка" at bounding box center [479, 11] width 20 height 6
click at [480, 67] on li "Ввод в 1С" at bounding box center [497, 66] width 62 height 10
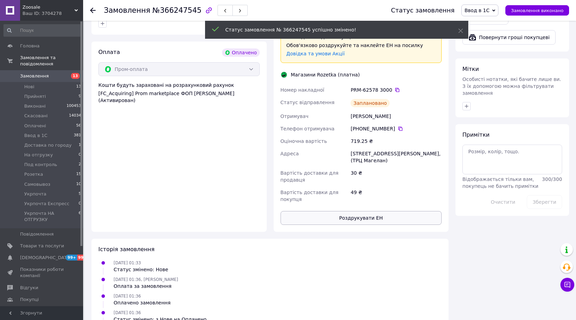
click at [390, 211] on button "Роздрукувати ЕН" at bounding box center [360, 218] width 161 height 14
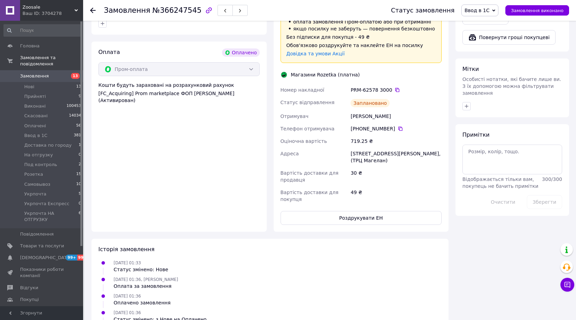
click at [92, 9] on use at bounding box center [93, 11] width 6 height 6
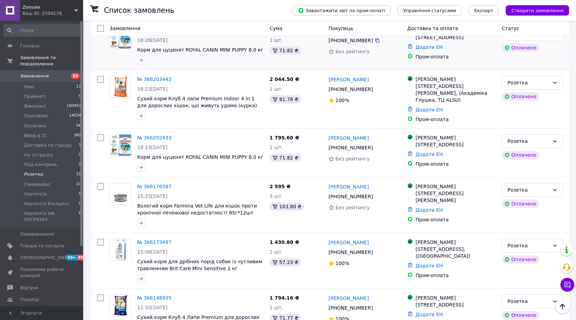
scroll to position [450, 0]
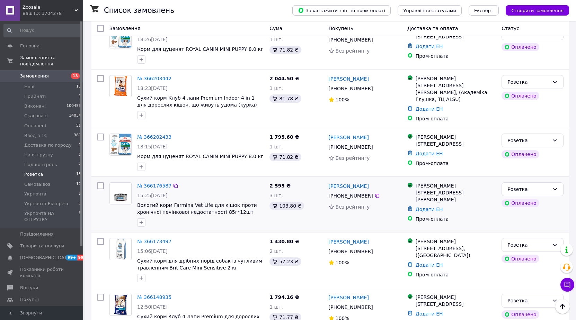
click at [156, 182] on div "№ 366176587" at bounding box center [154, 186] width 36 height 8
click at [155, 183] on link "№ 366176587" at bounding box center [154, 186] width 34 height 6
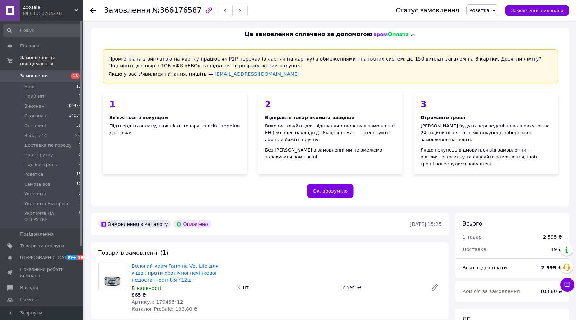
click at [94, 9] on icon at bounding box center [93, 11] width 6 height 6
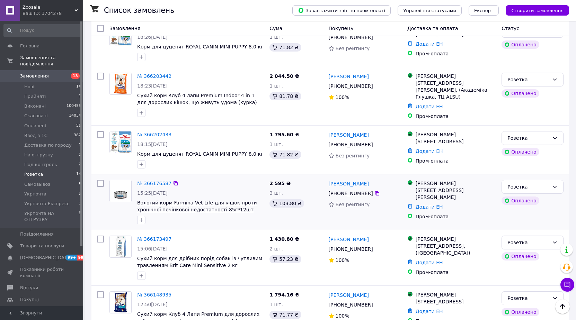
scroll to position [346, 0]
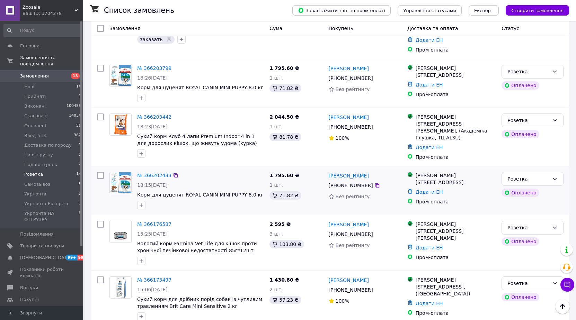
click at [153, 175] on div "№ 366202433" at bounding box center [154, 175] width 36 height 8
click at [154, 173] on link "№ 366202433" at bounding box center [154, 176] width 34 height 6
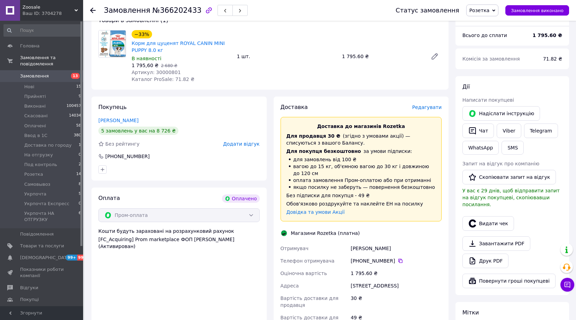
scroll to position [405, 0]
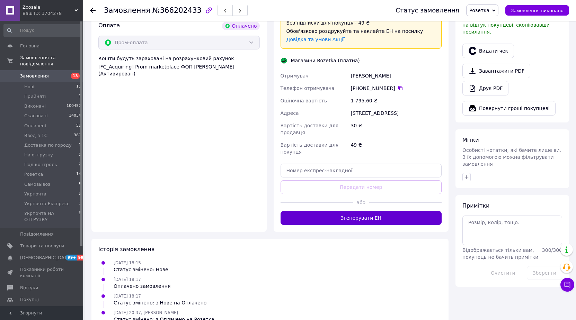
click at [398, 211] on button "Згенерувати ЕН" at bounding box center [360, 218] width 161 height 14
click at [485, 15] on span "Розетка" at bounding box center [482, 10] width 32 height 12
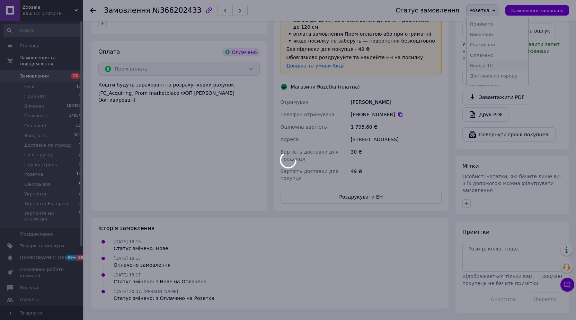
scroll to position [360, 0]
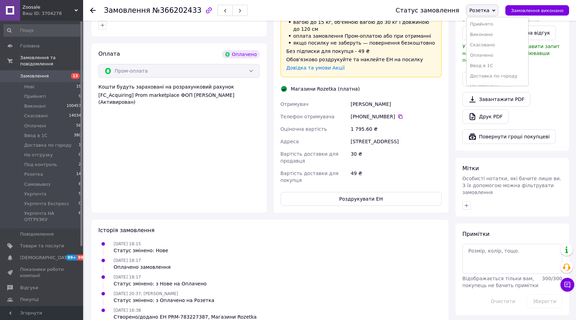
scroll to position [403, 0]
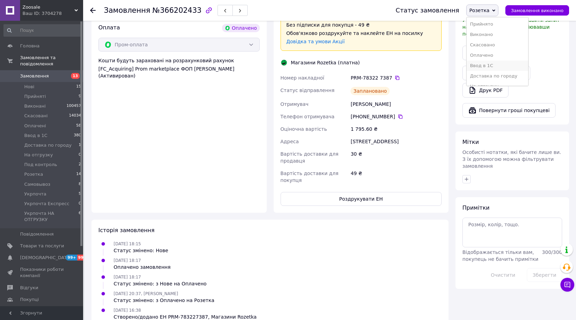
click at [490, 62] on li "Ввод в 1С" at bounding box center [497, 66] width 62 height 10
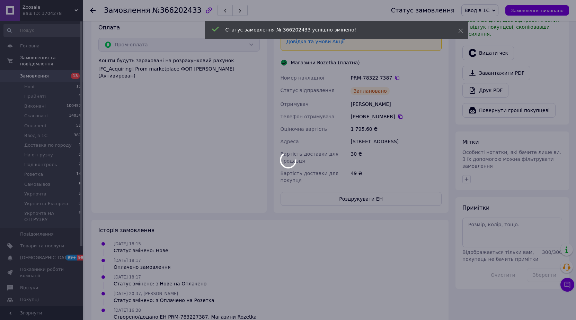
scroll to position [405, 0]
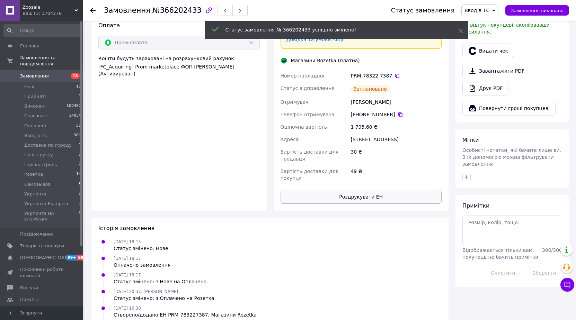
click at [398, 190] on button "Роздрукувати ЕН" at bounding box center [360, 197] width 161 height 14
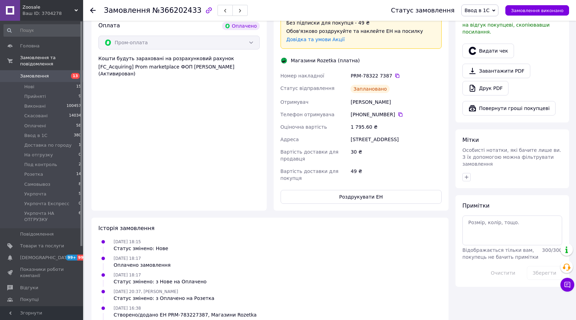
click at [93, 11] on use at bounding box center [93, 11] width 6 height 6
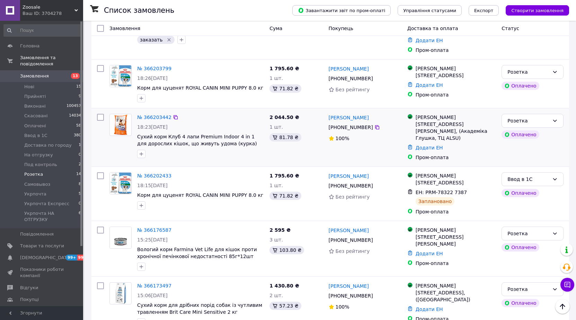
scroll to position [346, 0]
click at [156, 65] on link "№ 366203799" at bounding box center [154, 68] width 34 height 6
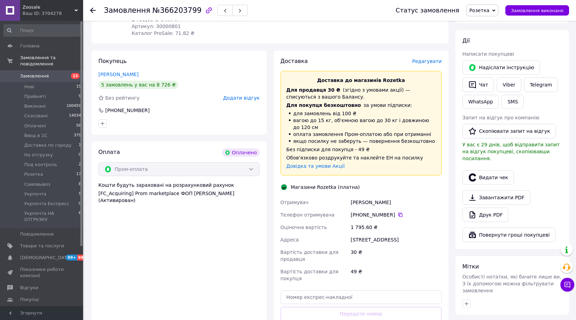
scroll to position [346, 0]
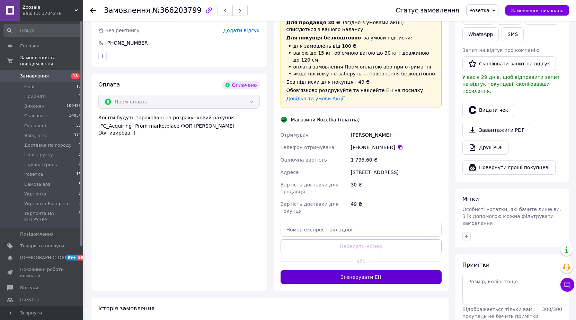
click at [403, 270] on button "Згенерувати ЕН" at bounding box center [360, 277] width 161 height 14
click at [484, 4] on span "Розетка" at bounding box center [482, 10] width 32 height 12
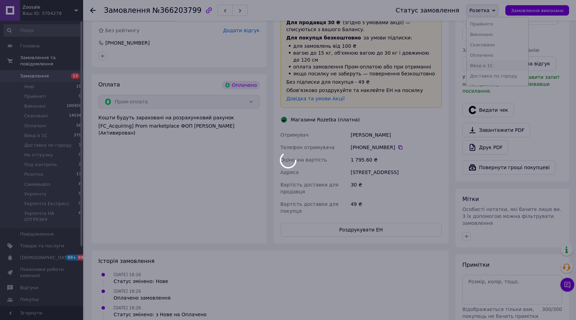
click at [482, 65] on body "Zoosale Ваш ID: 3704278 Сайт Zoosale Кабінет покупця Перевірити стан системи Ст…" at bounding box center [288, 3] width 576 height 699
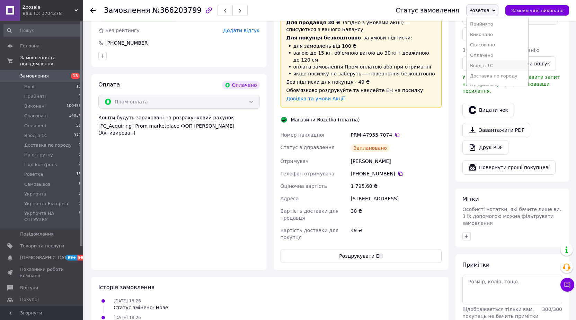
click at [498, 66] on li "Ввод в 1С" at bounding box center [497, 66] width 62 height 10
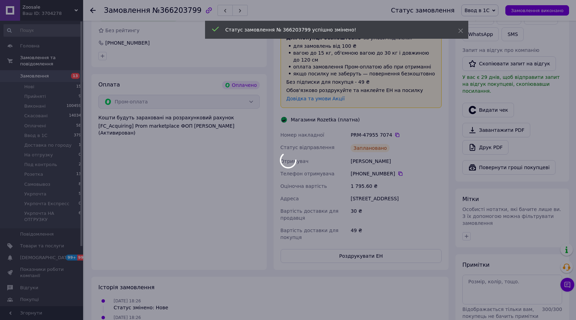
click at [399, 246] on div at bounding box center [288, 160] width 576 height 320
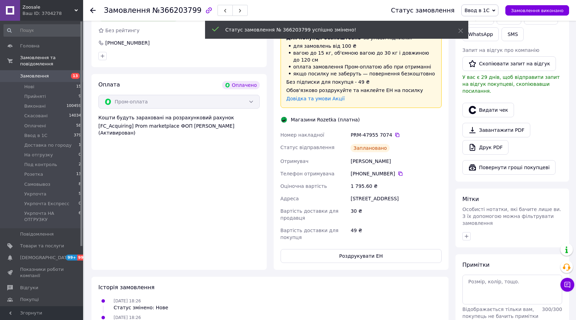
click at [399, 249] on button "Роздрукувати ЕН" at bounding box center [360, 256] width 161 height 14
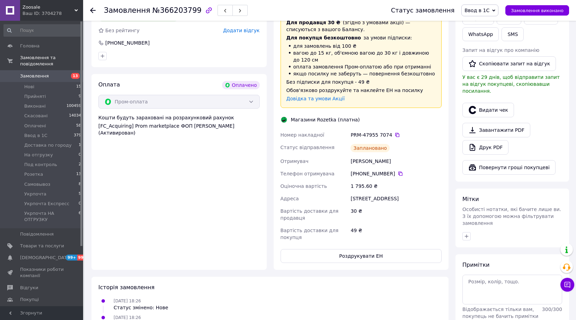
click at [90, 12] on div "Замовлення №366203799 Статус замовлення Ввод в [GEOGRAPHIC_DATA] Скасовано Опла…" at bounding box center [329, 10] width 493 height 21
click at [98, 11] on div at bounding box center [97, 10] width 14 height 21
click at [92, 9] on use at bounding box center [93, 11] width 6 height 6
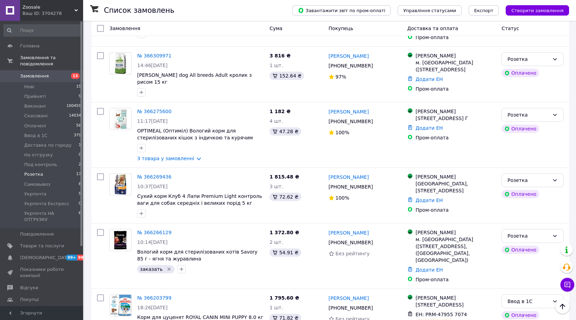
scroll to position [35, 0]
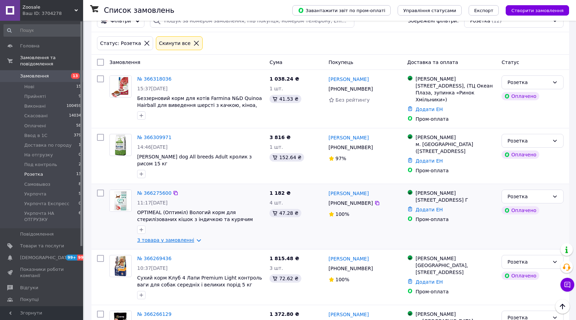
click at [165, 237] on link "3 товара у замовленні" at bounding box center [165, 240] width 57 height 6
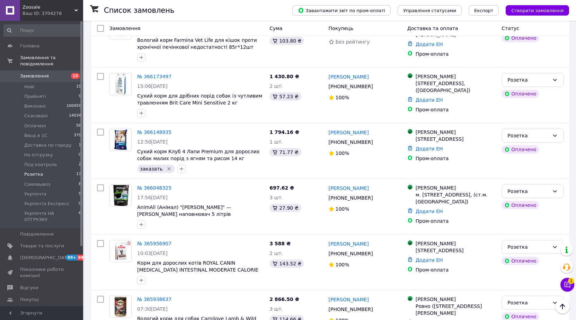
scroll to position [632, 0]
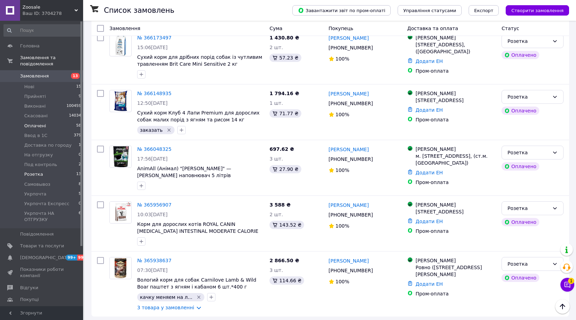
click at [42, 123] on span "Оплачені" at bounding box center [35, 126] width 22 height 6
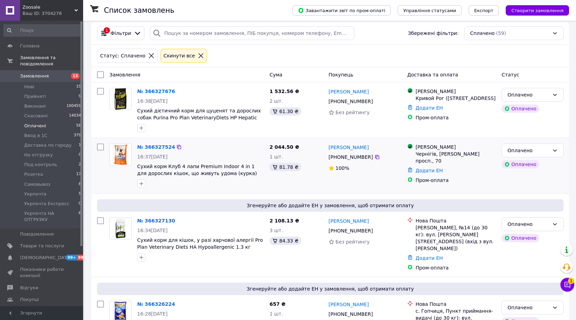
scroll to position [35, 0]
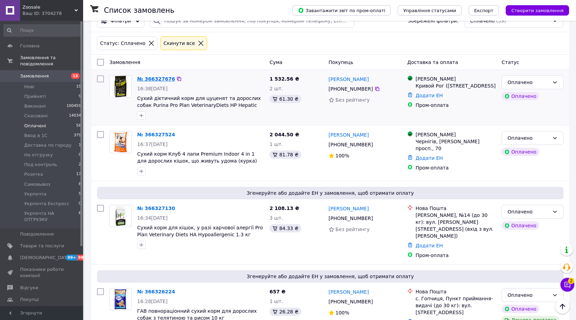
click at [163, 79] on link "№ 366327676" at bounding box center [156, 79] width 38 height 6
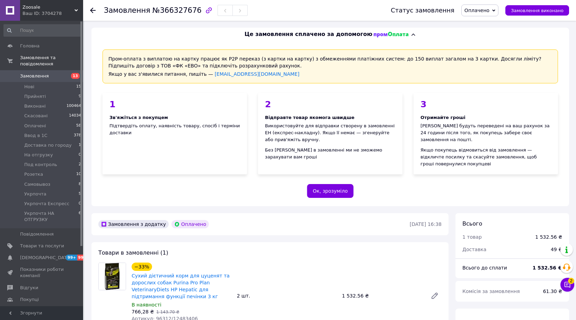
click at [496, 4] on div "Статус замовлення Оплачено Прийнято Виконано Скасовано Ввод в 1С Доставка по го…" at bounding box center [473, 10] width 192 height 21
click at [494, 6] on span "Оплачено" at bounding box center [479, 10] width 37 height 12
click at [480, 58] on li "Ввод в 1С" at bounding box center [492, 55] width 62 height 10
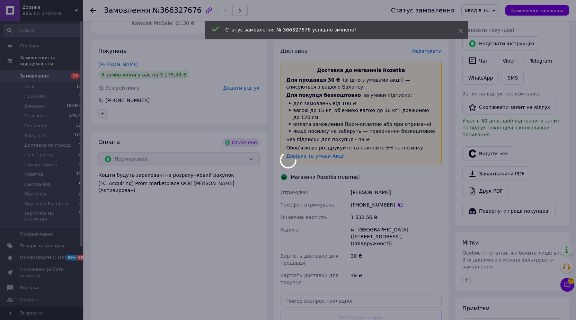
scroll to position [381, 0]
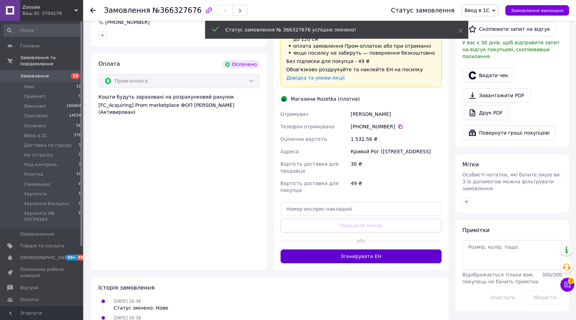
click at [408, 250] on button "Згенерувати ЕН" at bounding box center [360, 257] width 161 height 14
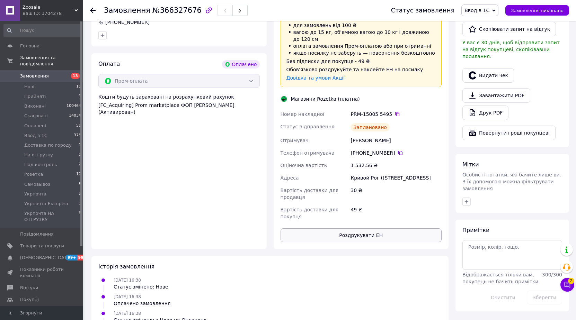
click at [366, 233] on button "Роздрукувати ЕН" at bounding box center [360, 235] width 161 height 14
click at [91, 11] on icon at bounding box center [93, 11] width 6 height 6
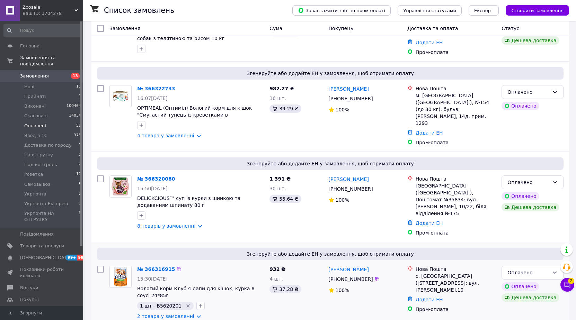
scroll to position [242, 0]
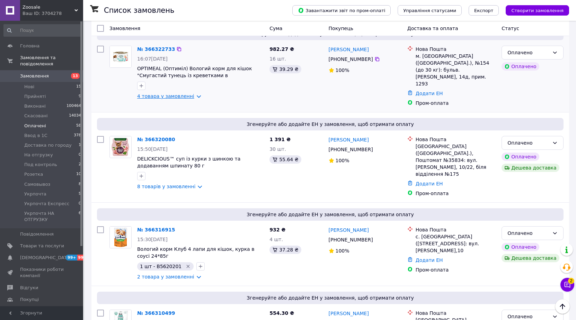
drag, startPoint x: 161, startPoint y: 91, endPoint x: 162, endPoint y: 85, distance: 6.3
click at [161, 91] on div "№ 366322733 16:07[DATE] OPTIMEAL (Оптиміл) Вологий корм для кішок "Смугастий ту…" at bounding box center [200, 73] width 132 height 60
click at [162, 93] on link "4 товара у замовленні" at bounding box center [165, 96] width 57 height 6
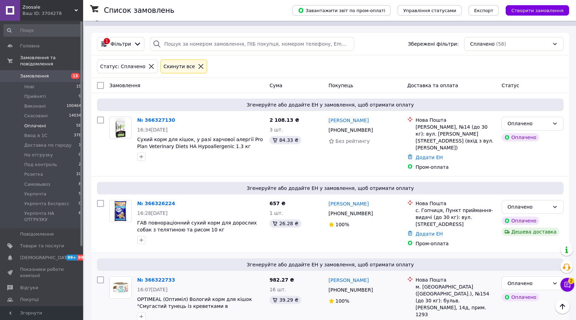
scroll to position [0, 0]
